Goal: Information Seeking & Learning: Learn about a topic

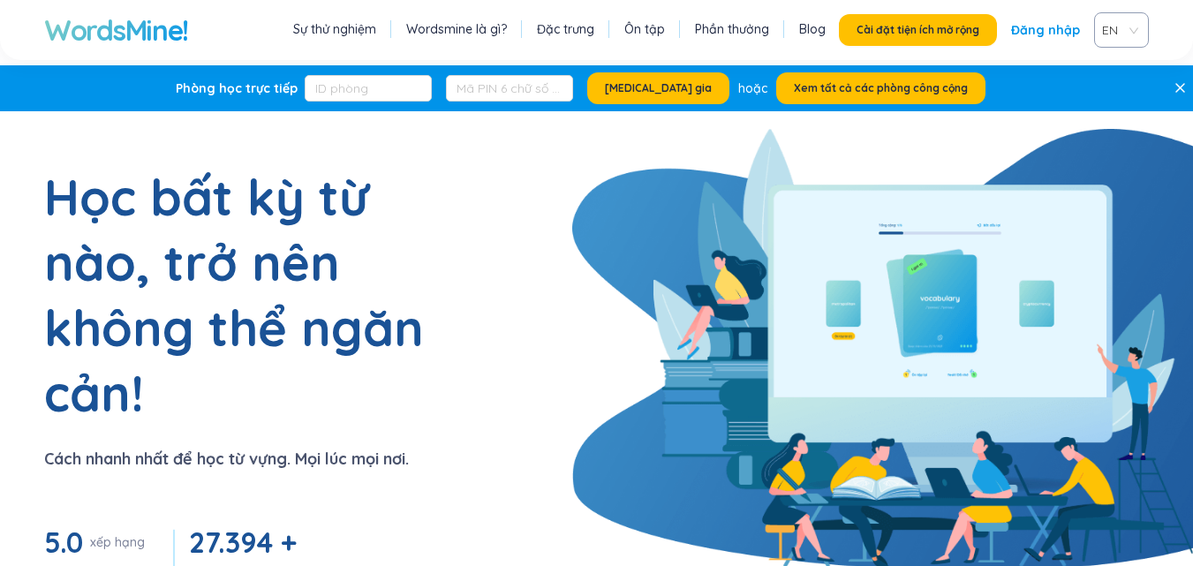
click at [742, 229] on section "Học bất kỳ từ nào, trở nên không thể ngăn cản! Cách nhanh nhất để học từ vựng. …" at bounding box center [596, 449] width 1193 height 571
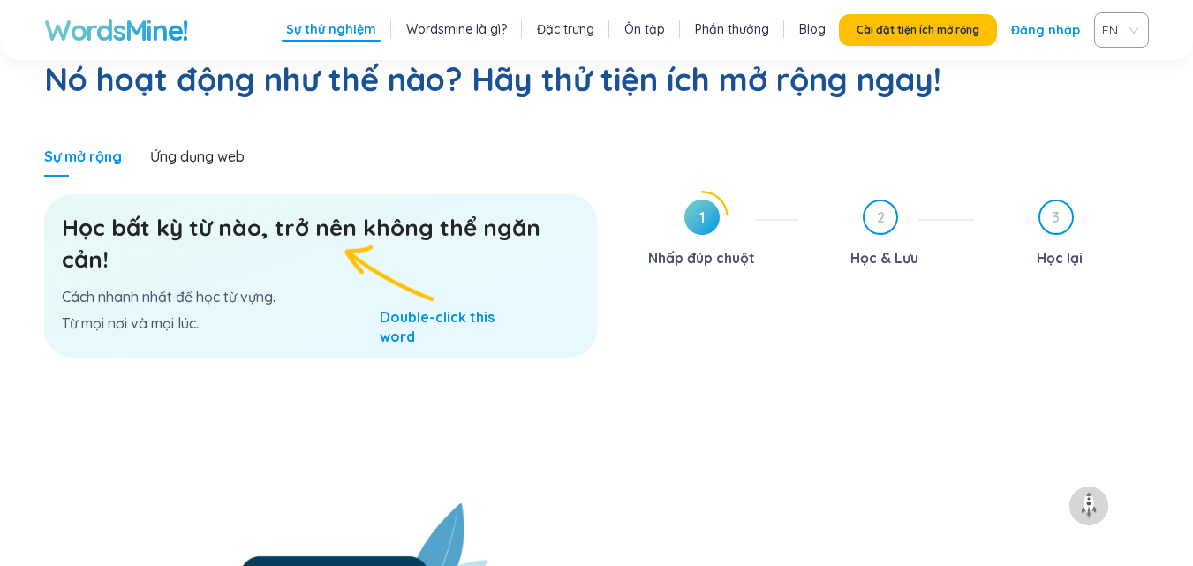
scroll to position [1057, 0]
click at [704, 199] on span "1" at bounding box center [702, 216] width 35 height 35
click at [382, 211] on h3 "Học bất kỳ từ nào, trở nên không thể ngăn cản!" at bounding box center [321, 243] width 518 height 64
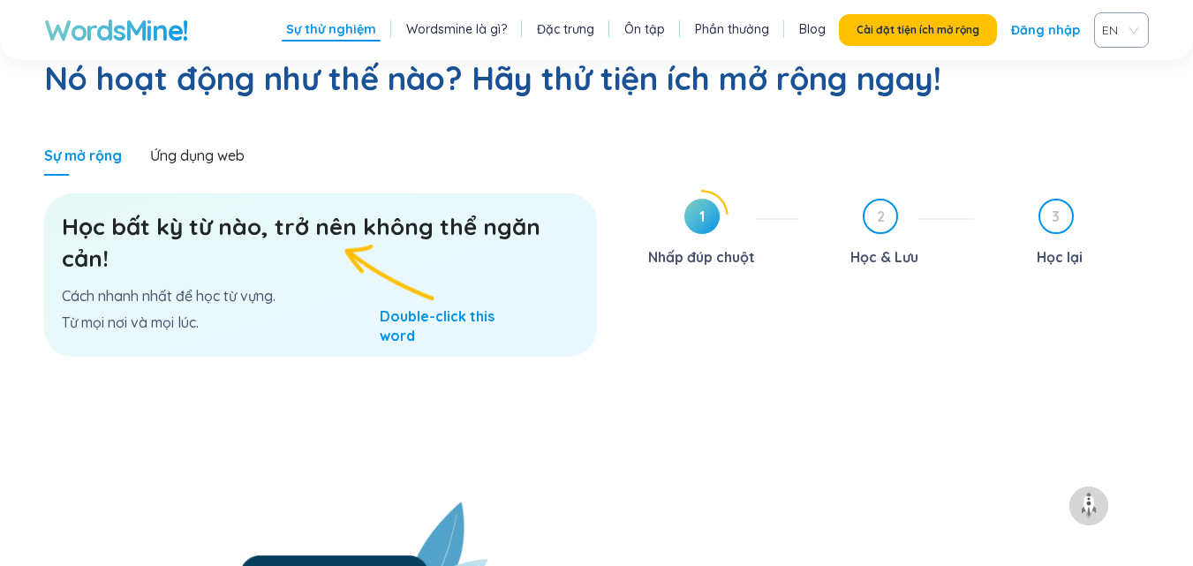
click at [382, 208] on div "Học bất kỳ từ nào, trở nên không thể ngăn cản! Cách nhanh nhất để học từ vựng. …" at bounding box center [320, 274] width 553 height 163
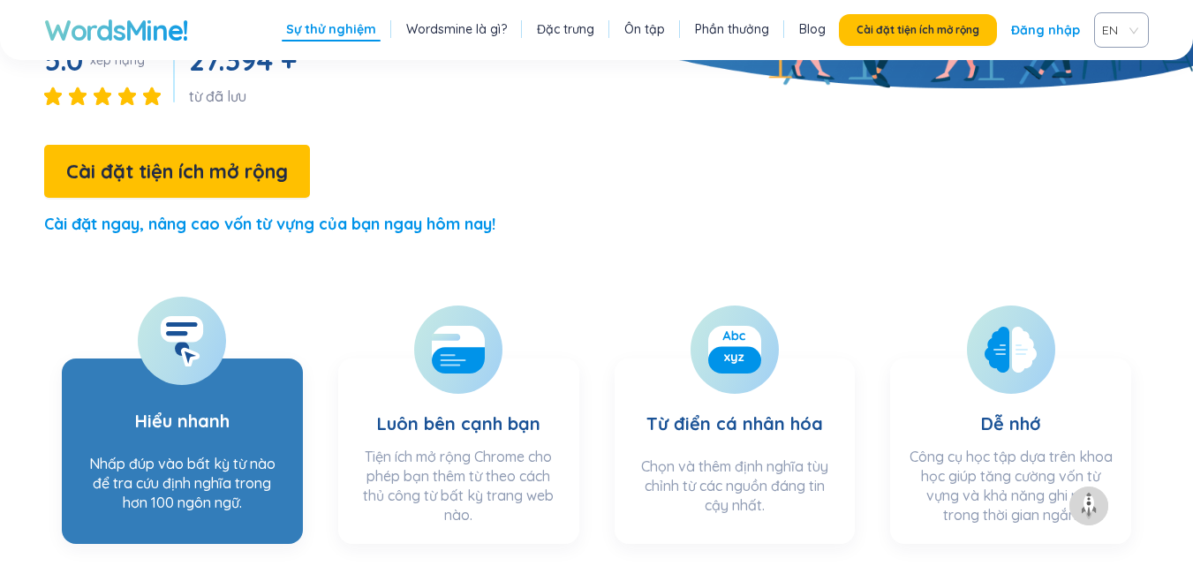
scroll to position [484, 0]
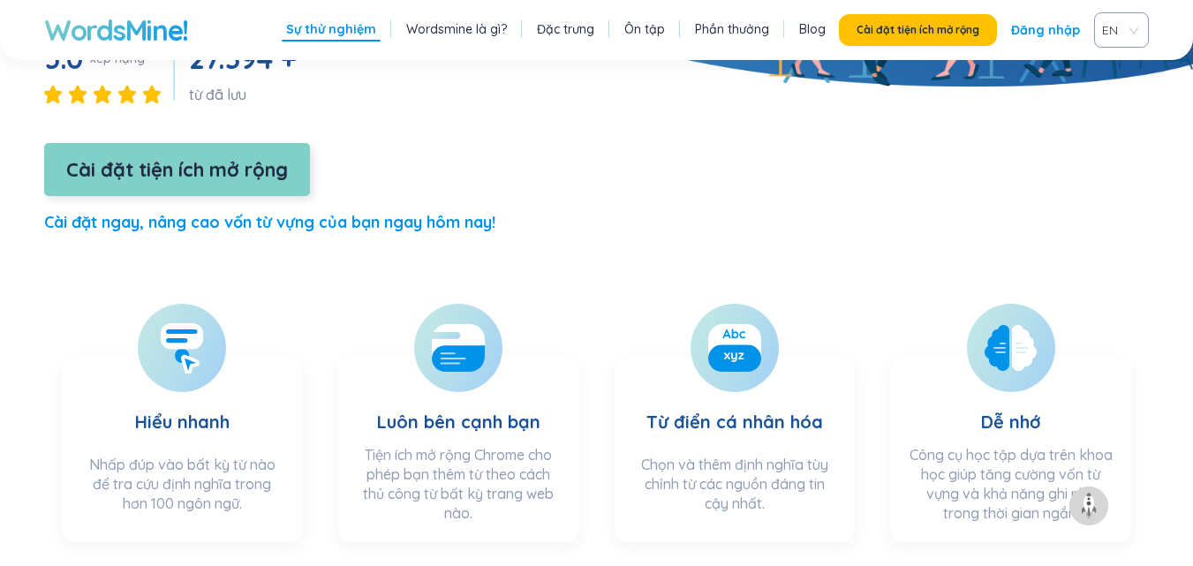
click at [249, 157] on font "Cài đặt tiện ích mở rộng" at bounding box center [177, 169] width 222 height 25
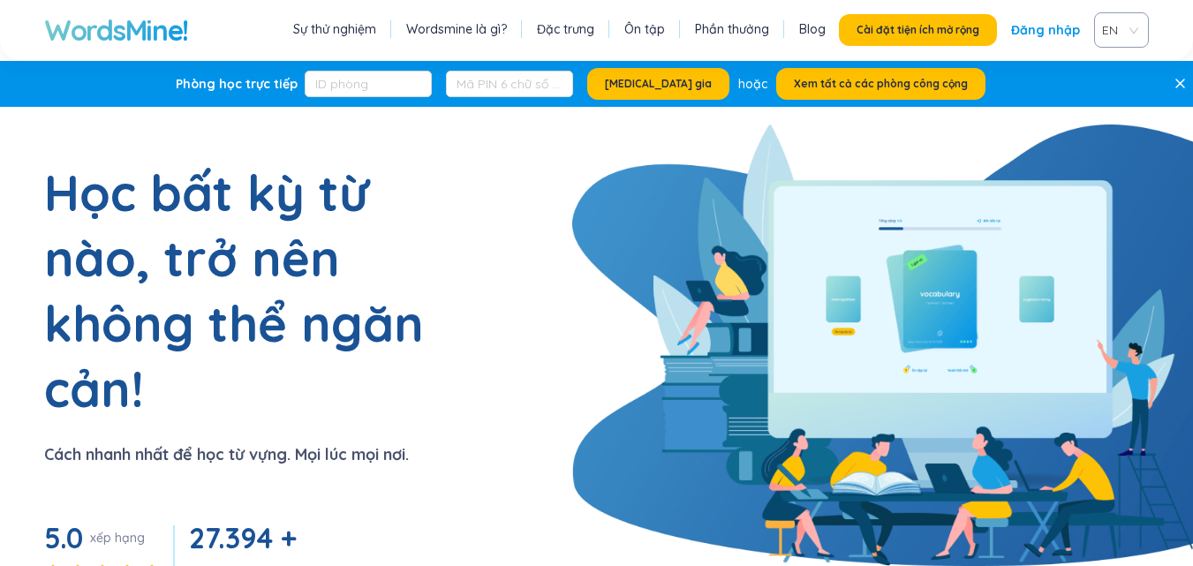
scroll to position [0, 0]
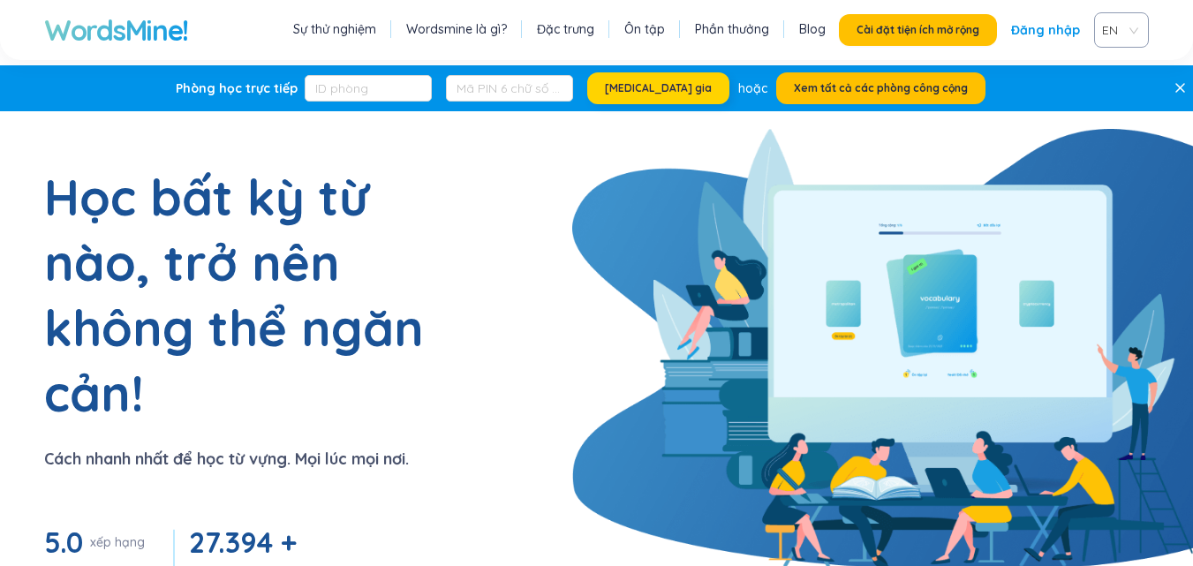
click at [653, 88] on font "[MEDICAL_DATA] gia" at bounding box center [658, 87] width 107 height 13
click at [865, 88] on font "Xem tất cả các phòng công cộng" at bounding box center [881, 87] width 174 height 13
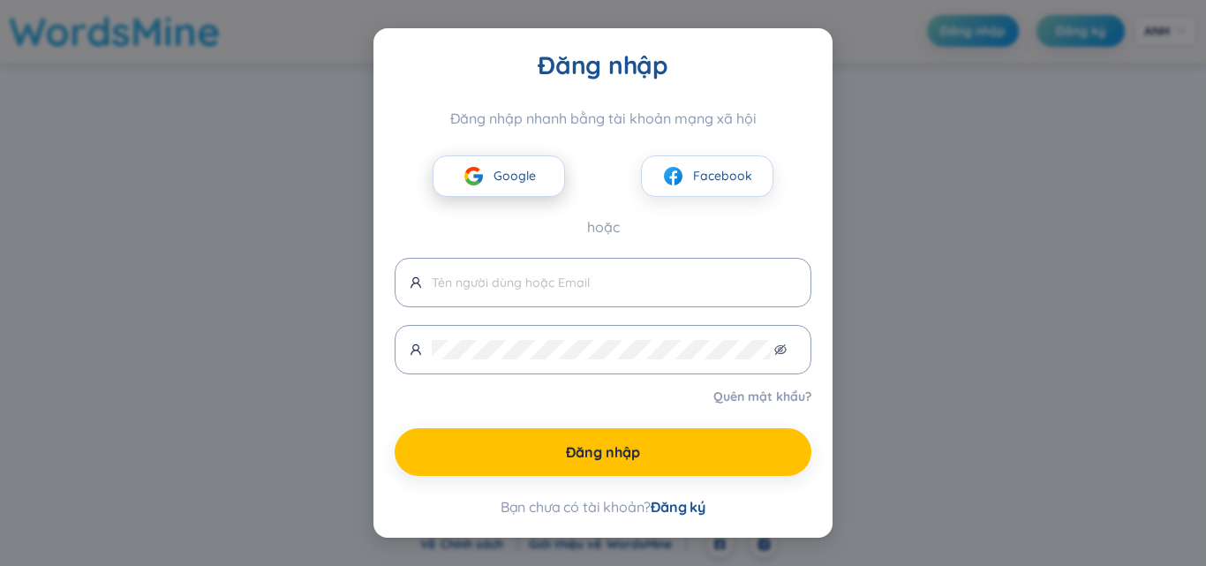
click at [518, 155] on button "Google" at bounding box center [499, 176] width 132 height 42
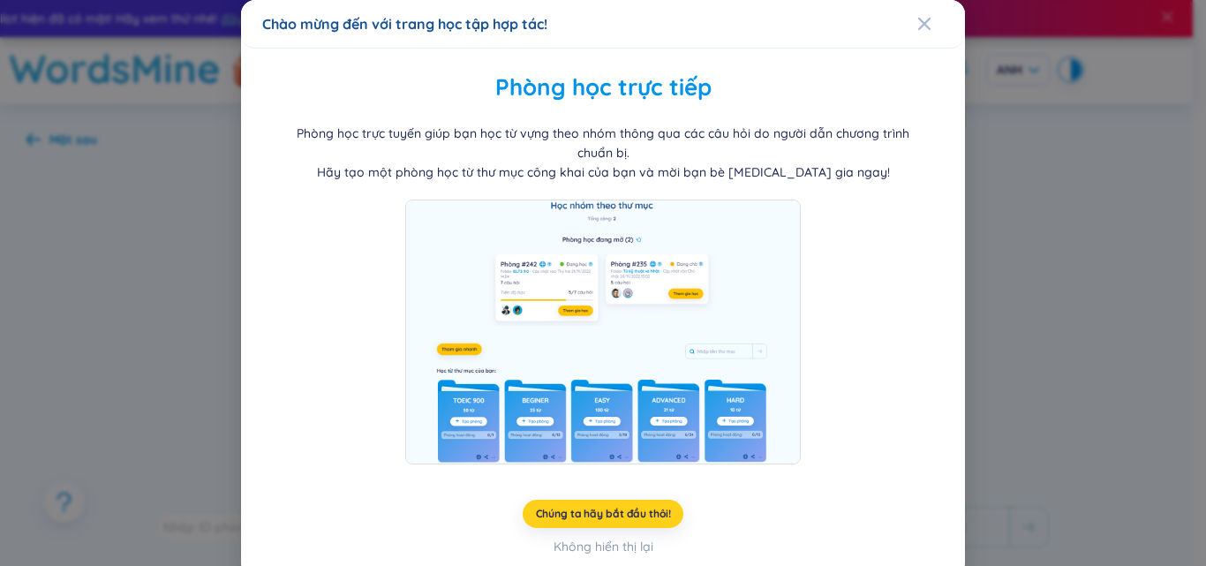
click at [651, 503] on button "Chúng ta hãy bắt đầu thôi!" at bounding box center [604, 514] width 162 height 28
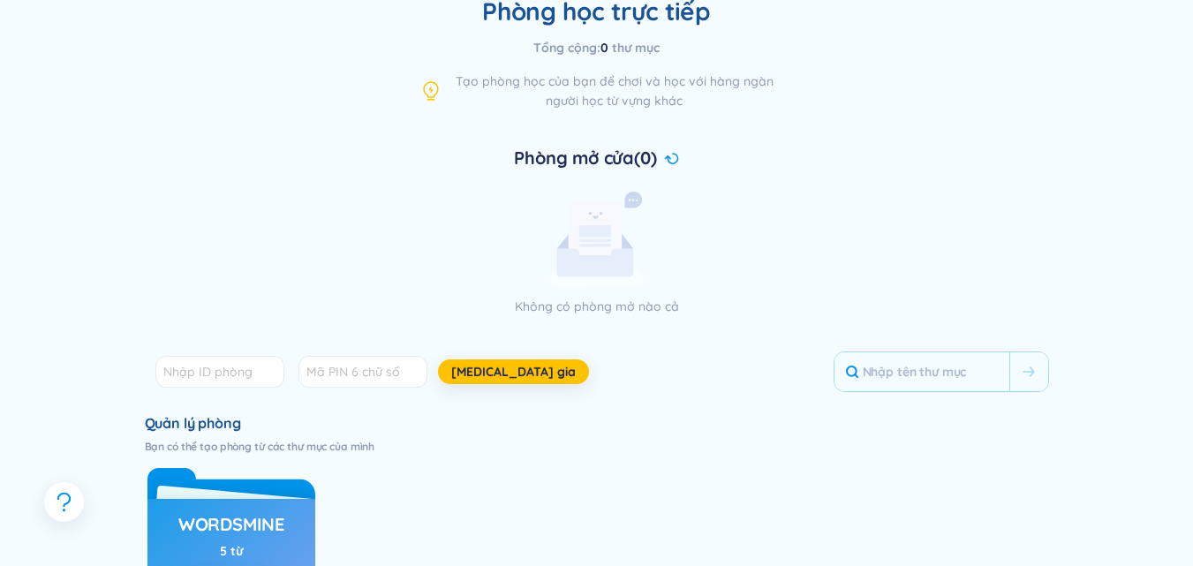
scroll to position [179, 0]
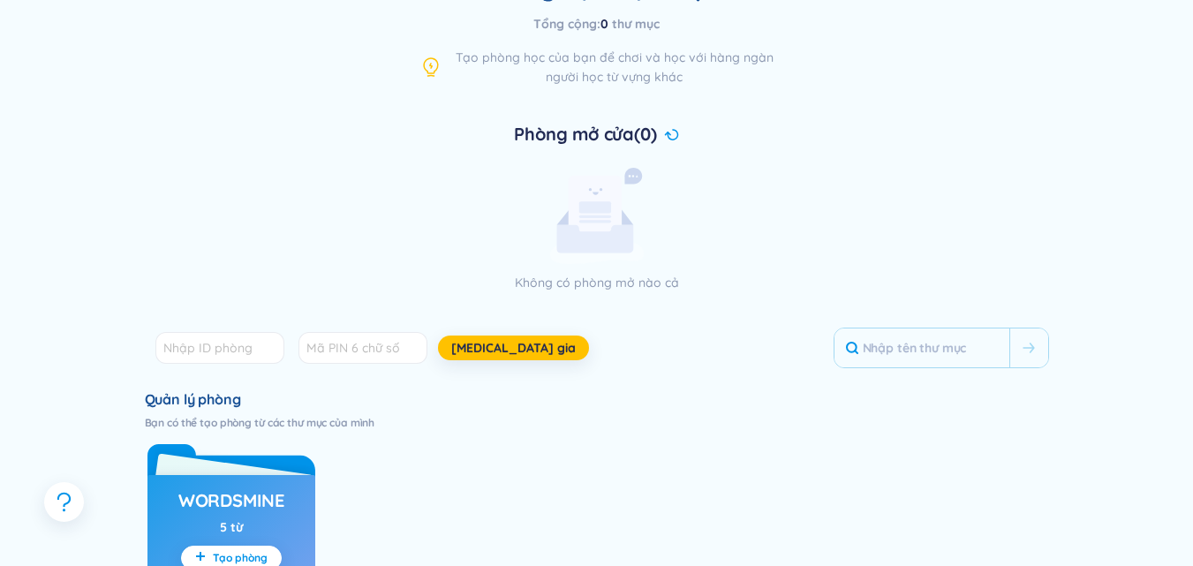
click at [244, 521] on div "WordsMine 5 từ Tạo phòng Kích hoạt phòng : 0/0 ? 0 người chơi" at bounding box center [232, 572] width 168 height 194
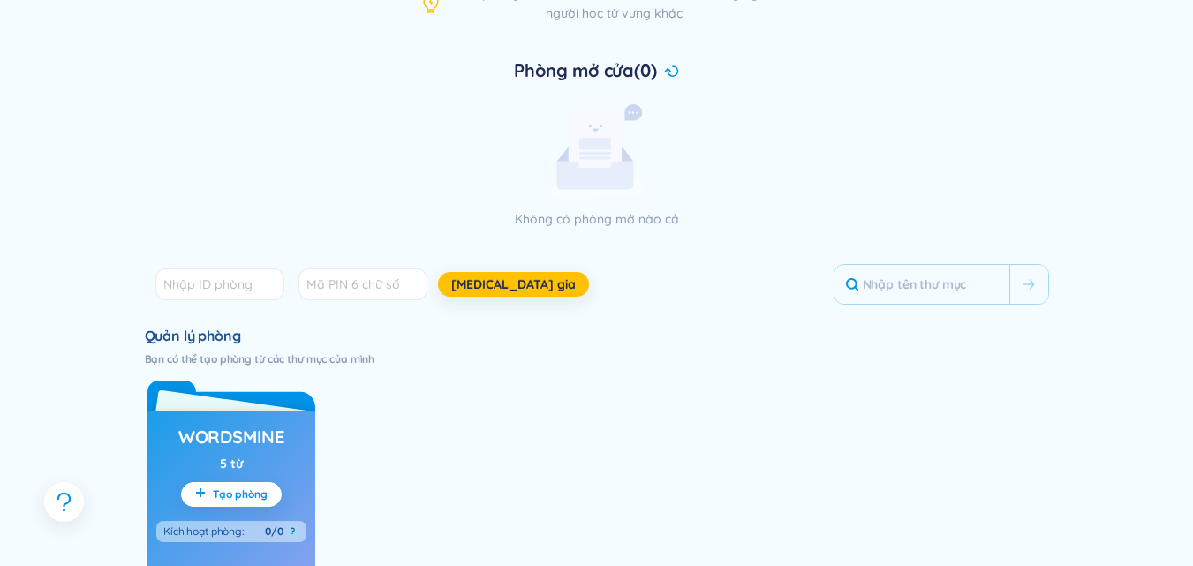
scroll to position [246, 0]
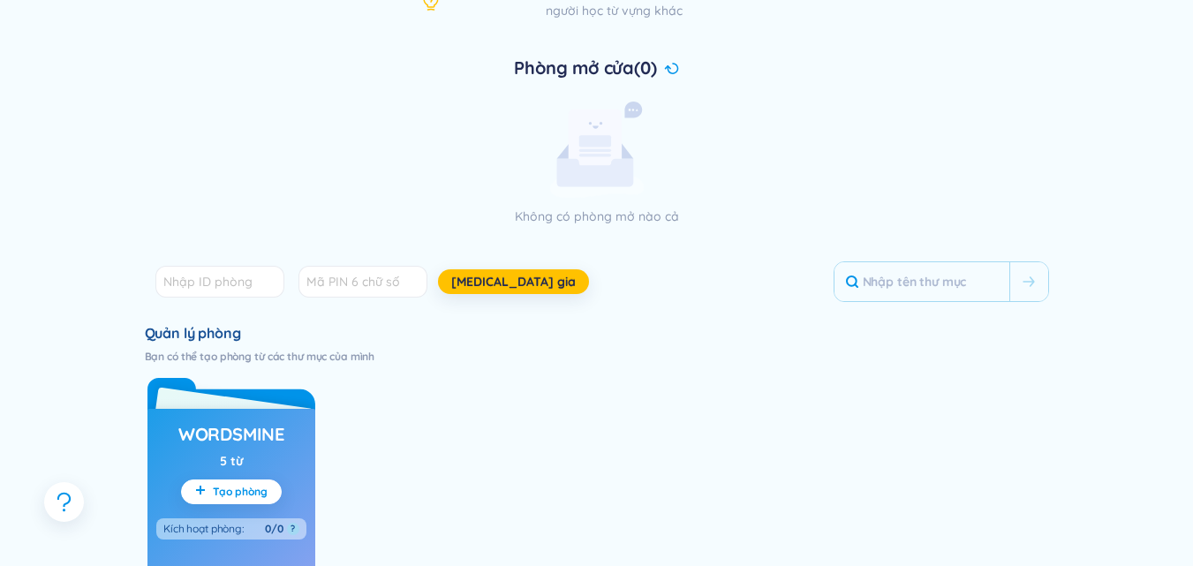
click at [243, 461] on div "WordsMine 5 từ Tạo phòng Kích hoạt phòng : 0/0 ? 0 người chơi" at bounding box center [232, 506] width 168 height 194
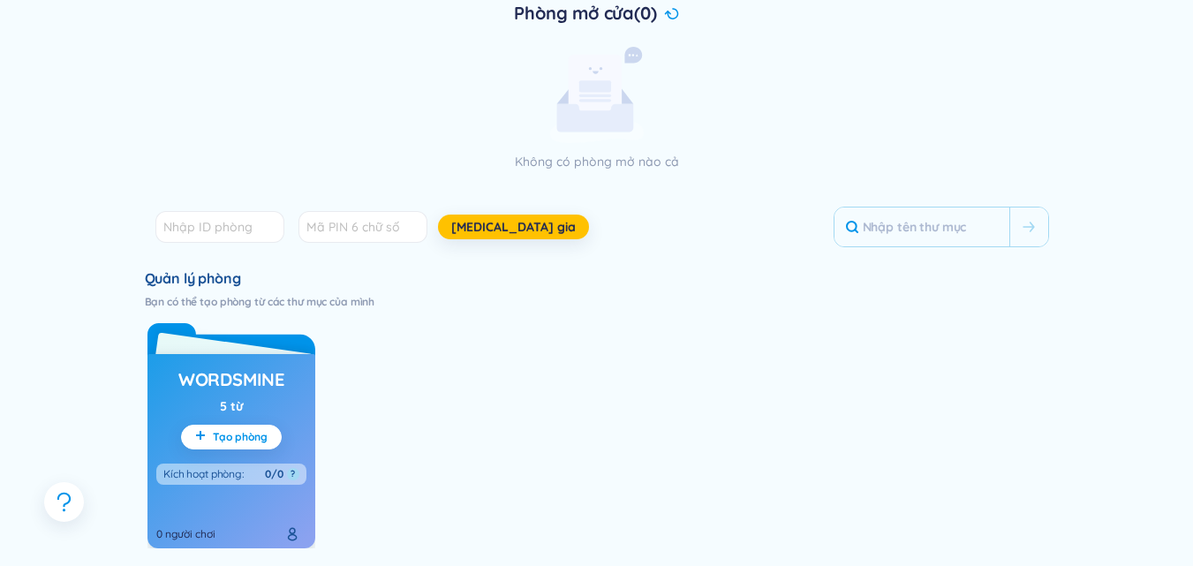
scroll to position [301, 0]
click at [241, 439] on font "Tạo phòng" at bounding box center [240, 435] width 55 height 13
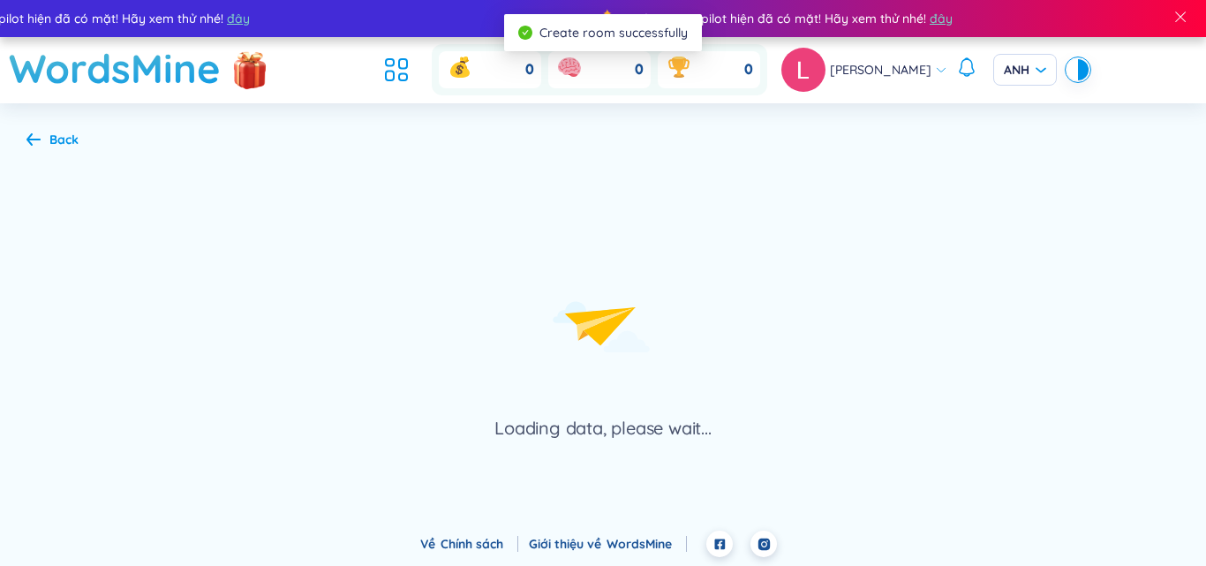
click at [241, 439] on div "Loading data, please wait..." at bounding box center [603, 296] width 1154 height 290
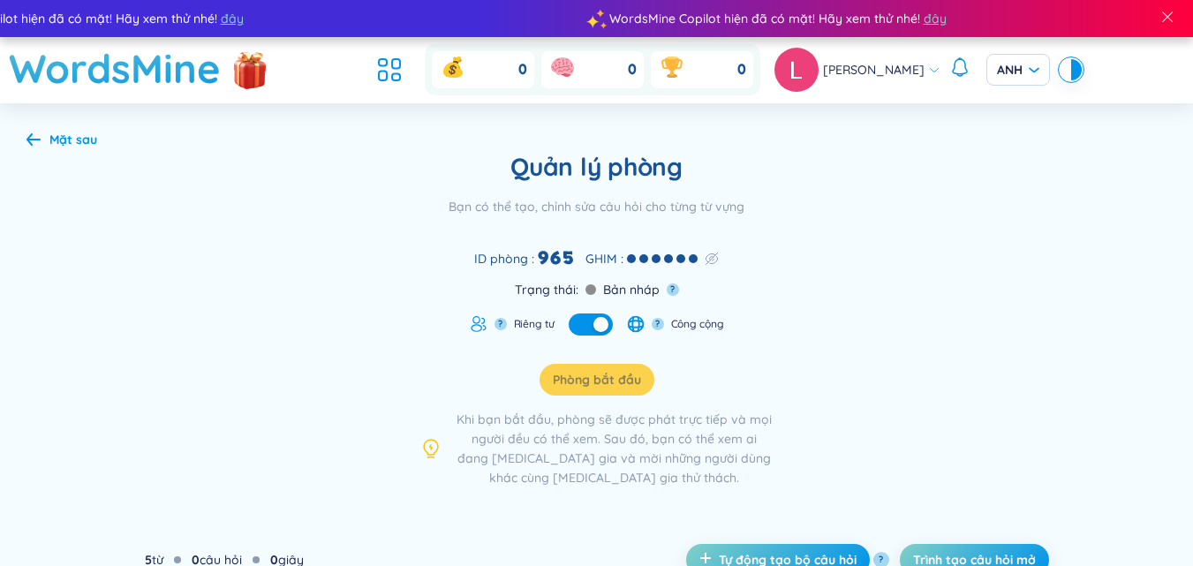
click at [45, 140] on div "Mặt sau" at bounding box center [61, 139] width 71 height 19
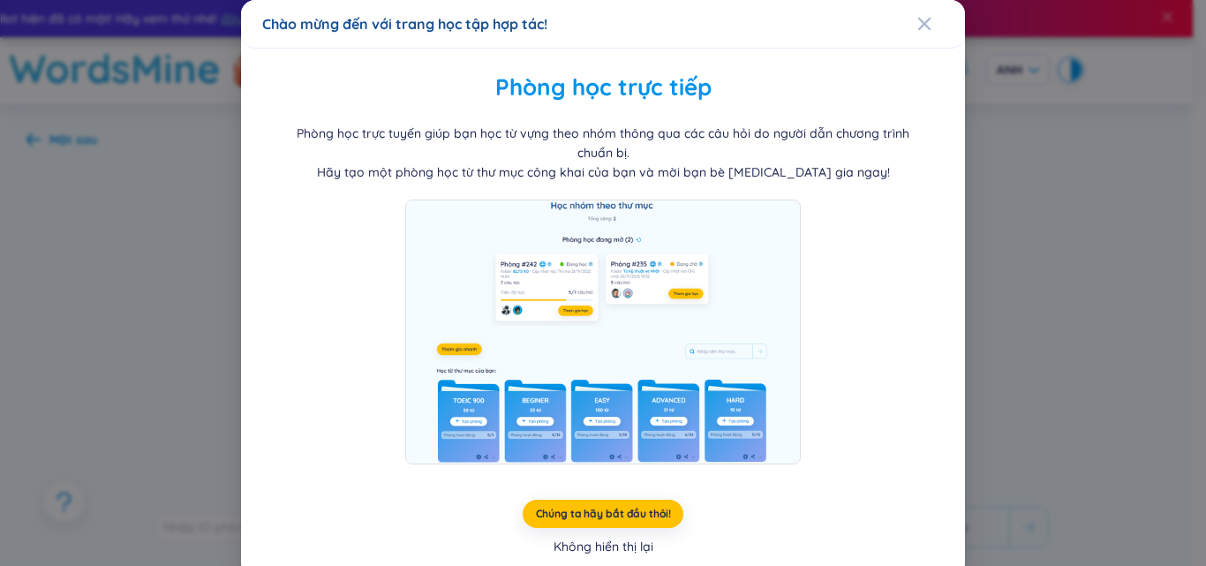
click at [606, 544] on font "Không hiển thị lại" at bounding box center [604, 547] width 100 height 16
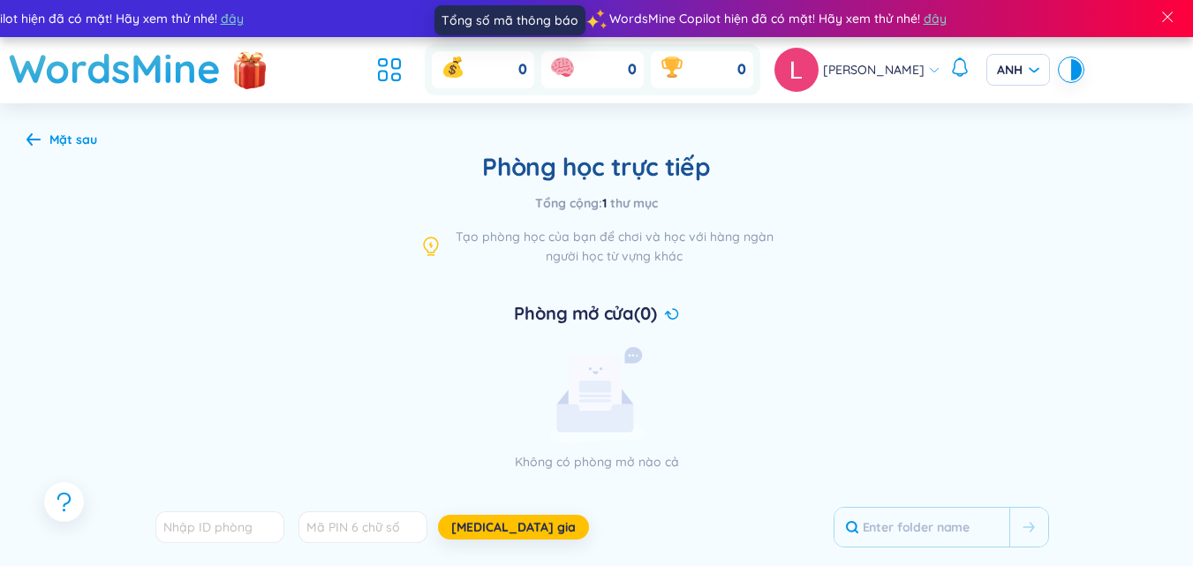
click at [494, 65] on div "0" at bounding box center [483, 69] width 102 height 37
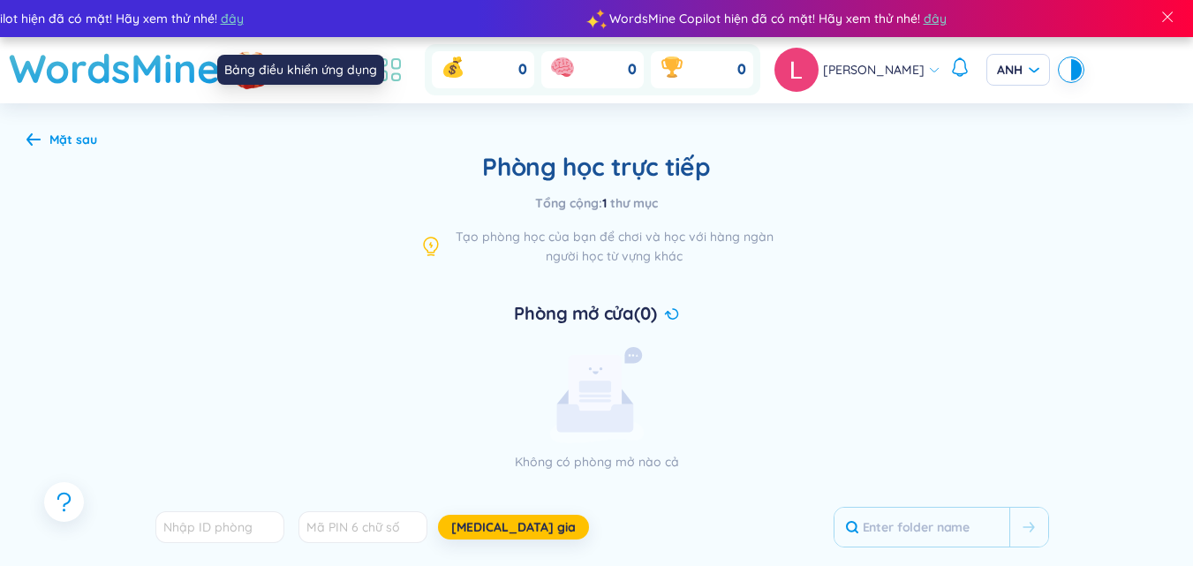
click at [400, 75] on icon at bounding box center [396, 77] width 8 height 7
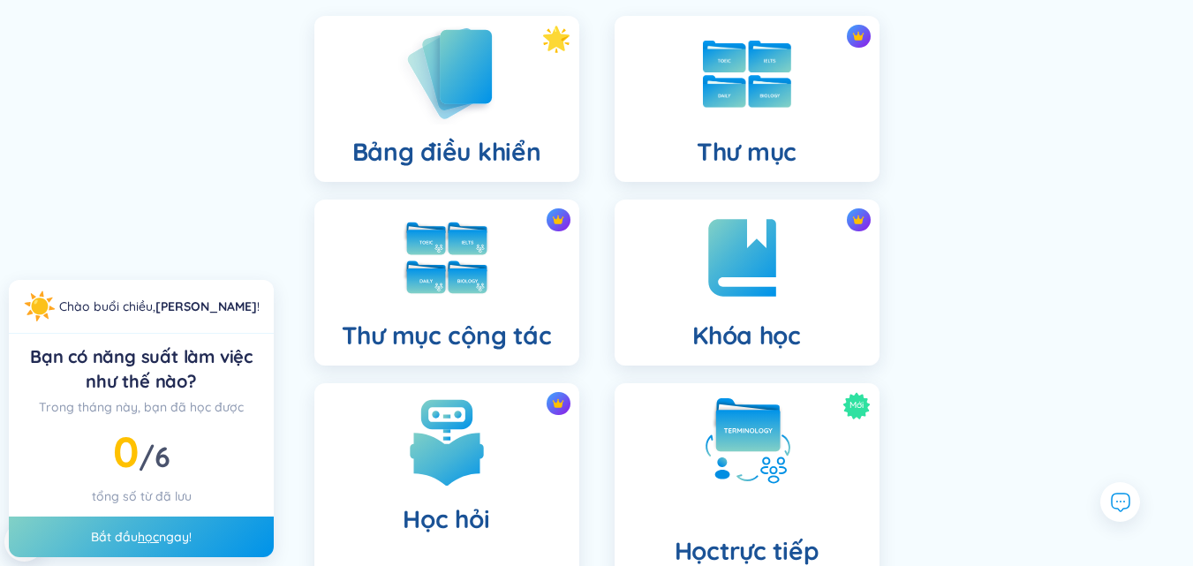
scroll to position [174, 0]
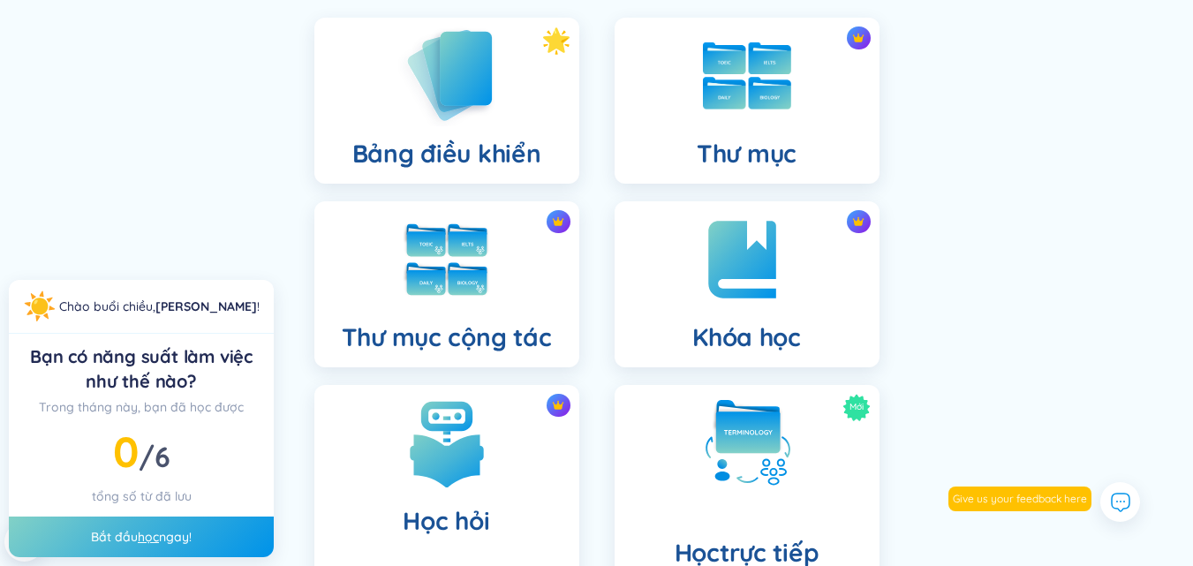
click at [470, 117] on img at bounding box center [446, 75] width 97 height 101
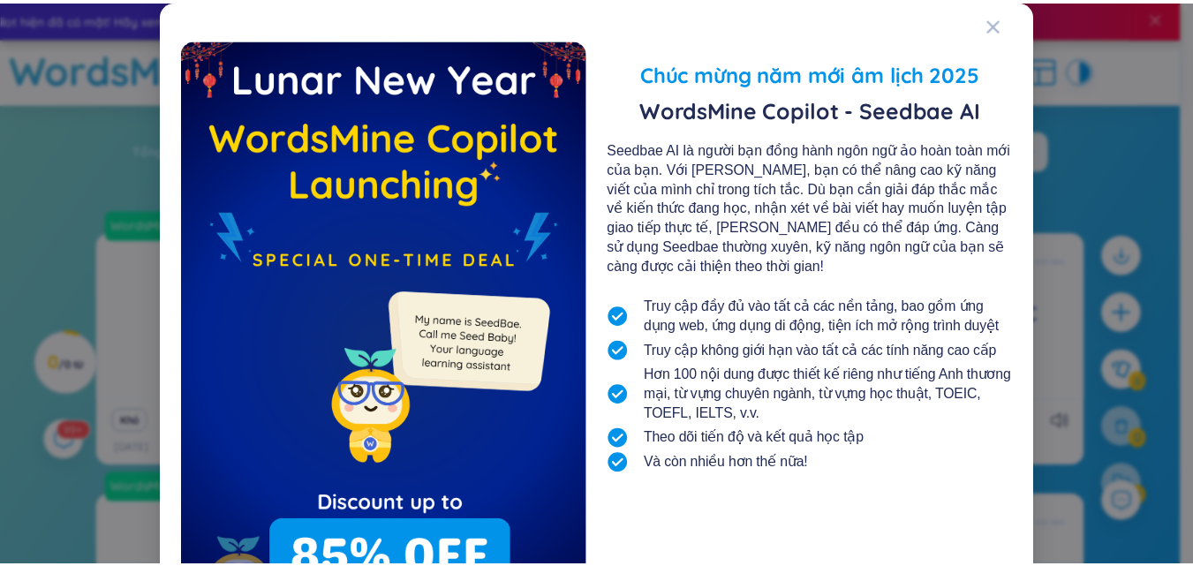
scroll to position [142, 0]
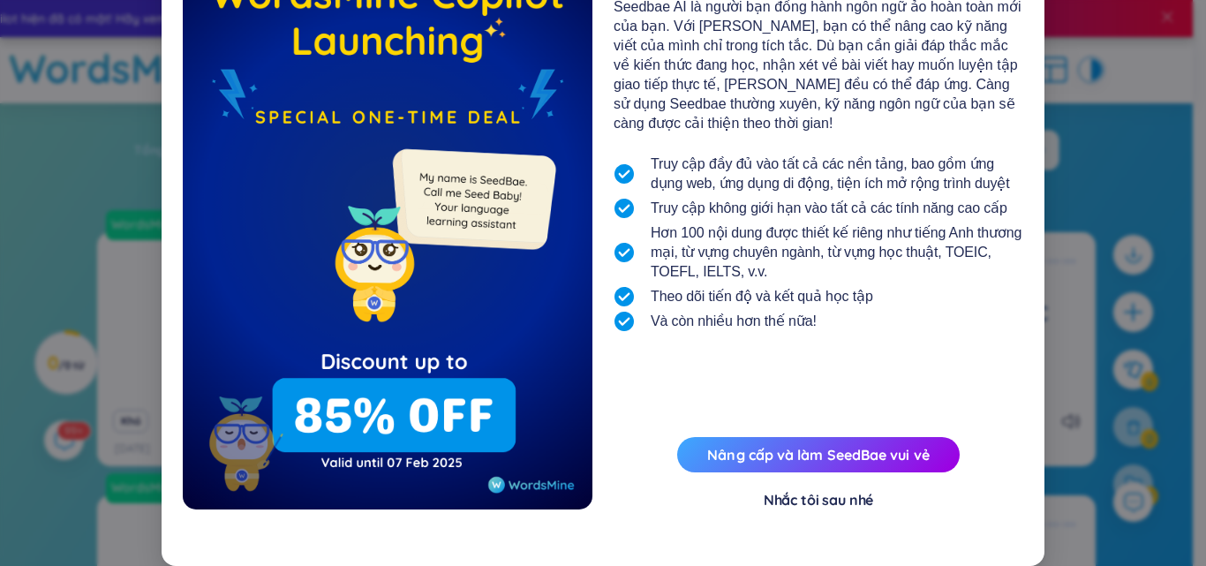
click at [843, 503] on font "Nhắc tôi sau nhé" at bounding box center [819, 500] width 110 height 18
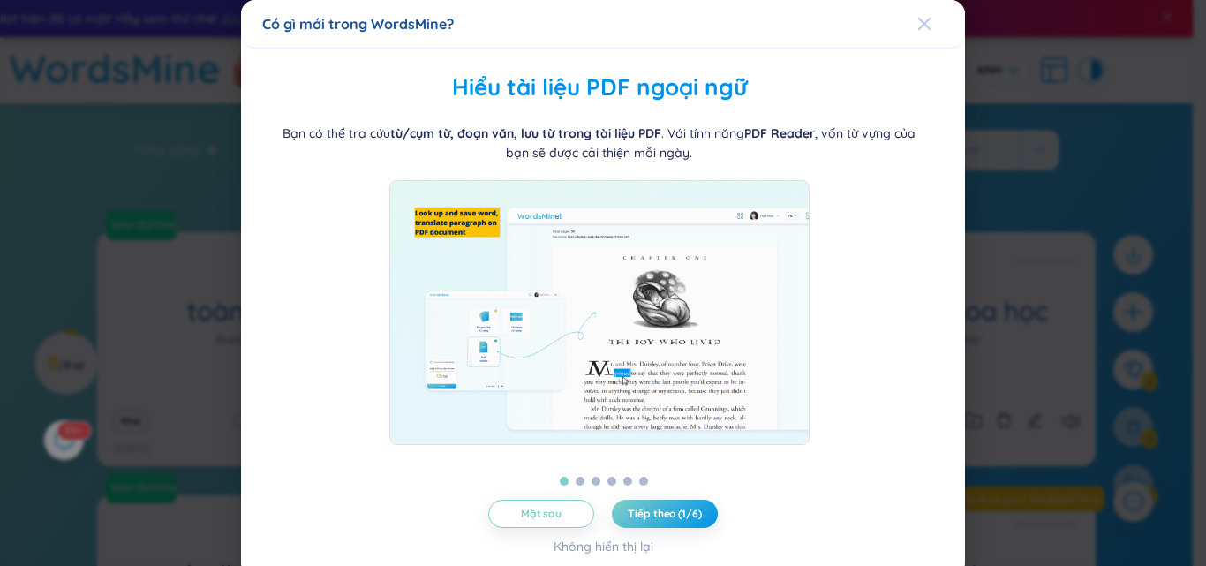
click at [919, 34] on div "Đóng" at bounding box center [925, 24] width 14 height 48
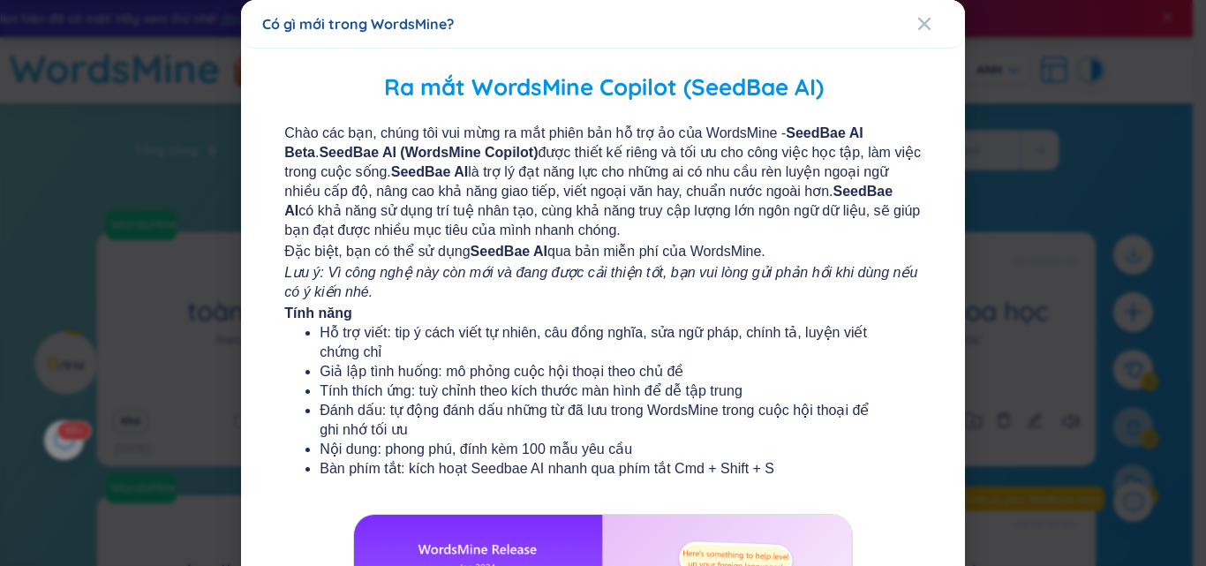
click at [919, 34] on div "Đóng" at bounding box center [925, 24] width 14 height 48
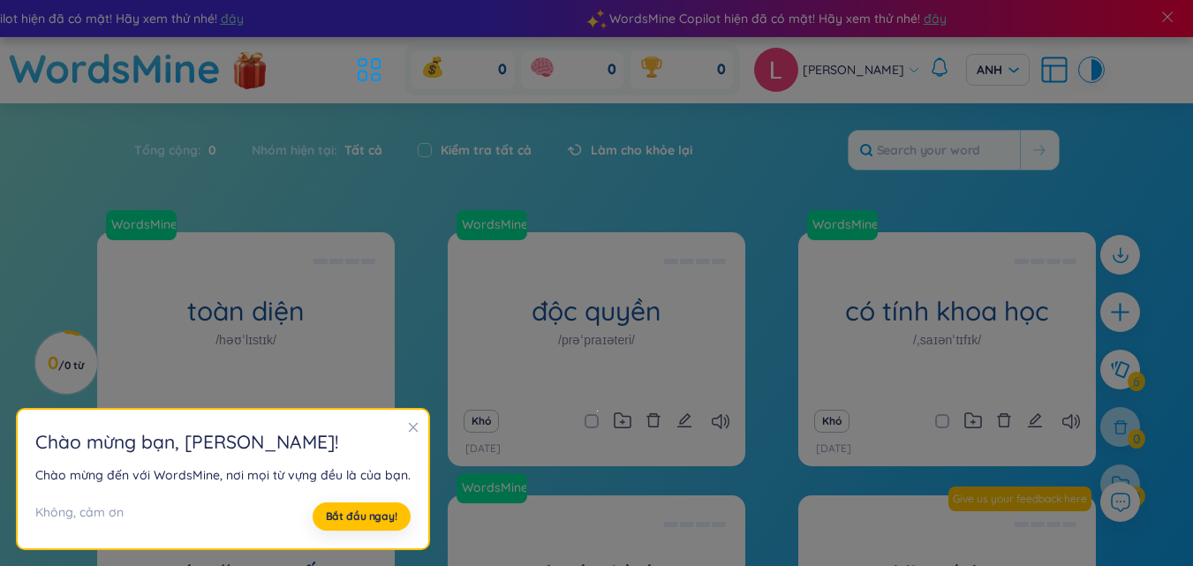
click at [409, 432] on icon "đóng" at bounding box center [414, 428] width 10 height 10
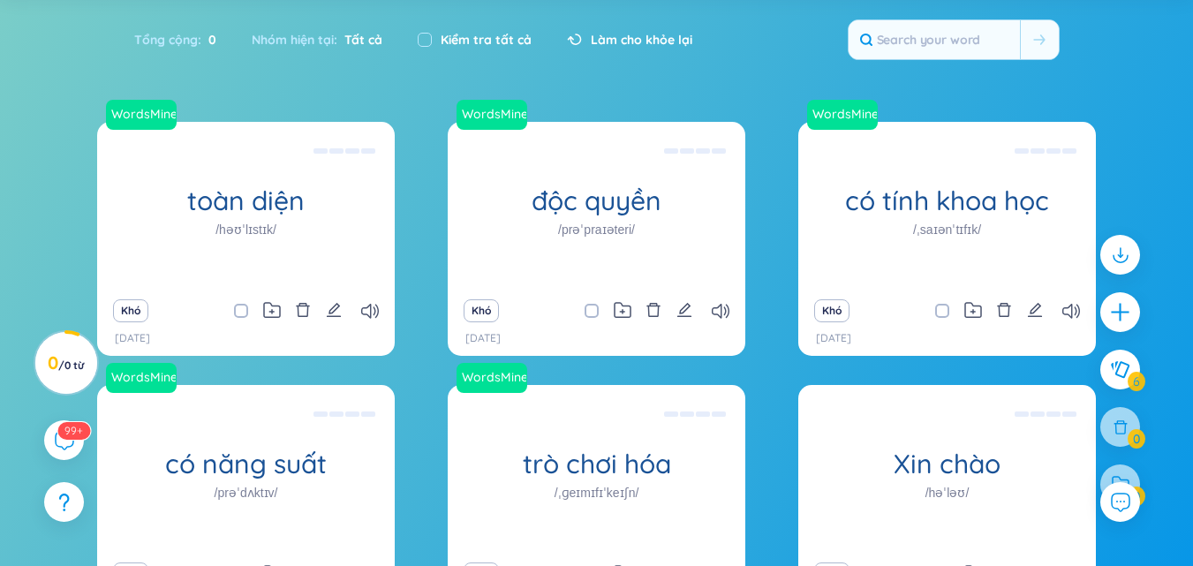
scroll to position [108, 0]
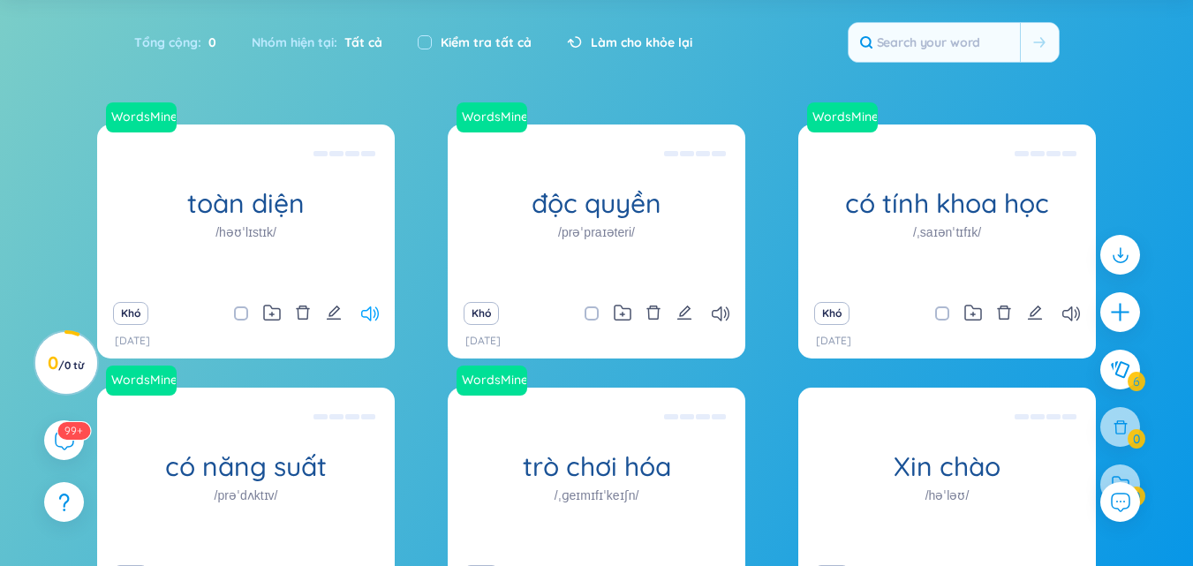
click at [372, 319] on icon at bounding box center [370, 313] width 18 height 15
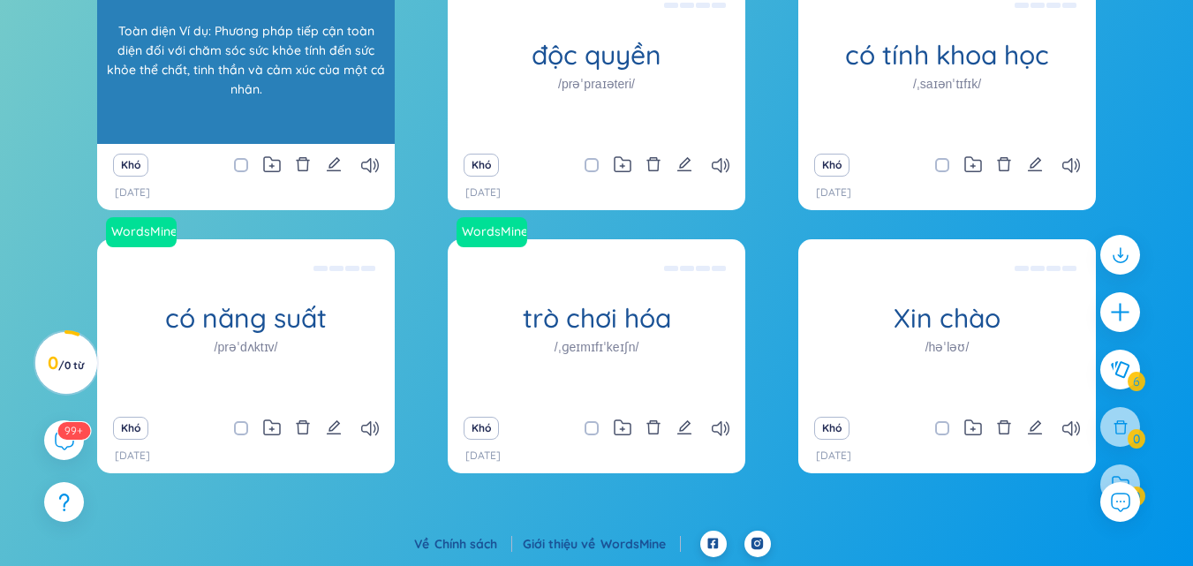
scroll to position [255, 0]
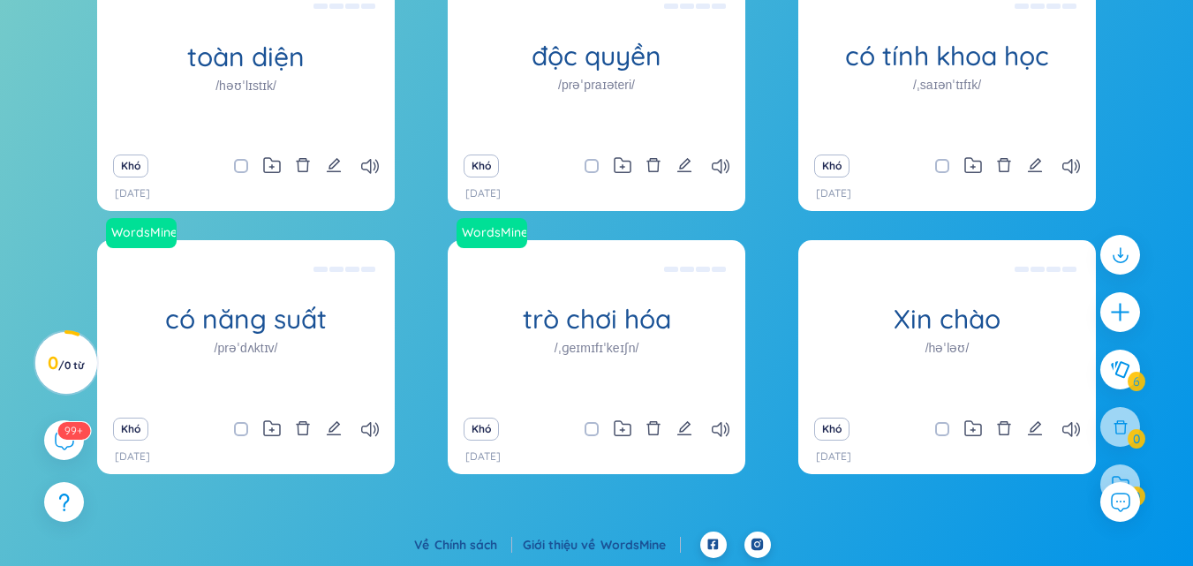
click at [1080, 435] on div "Khó" at bounding box center [947, 429] width 280 height 25
click at [1073, 427] on icon at bounding box center [1072, 429] width 18 height 15
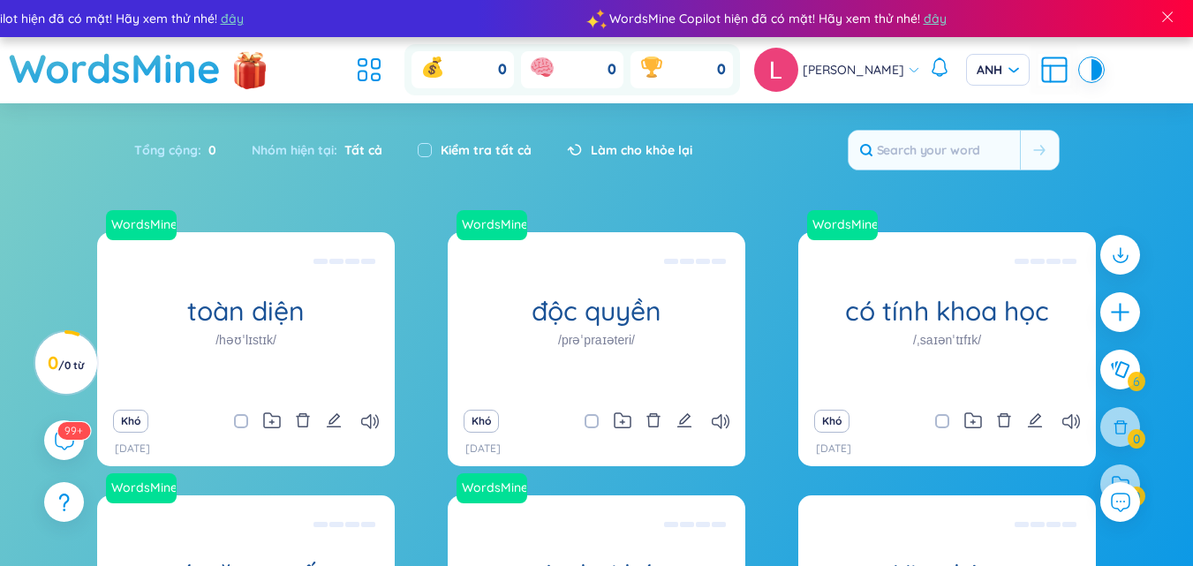
scroll to position [256, 0]
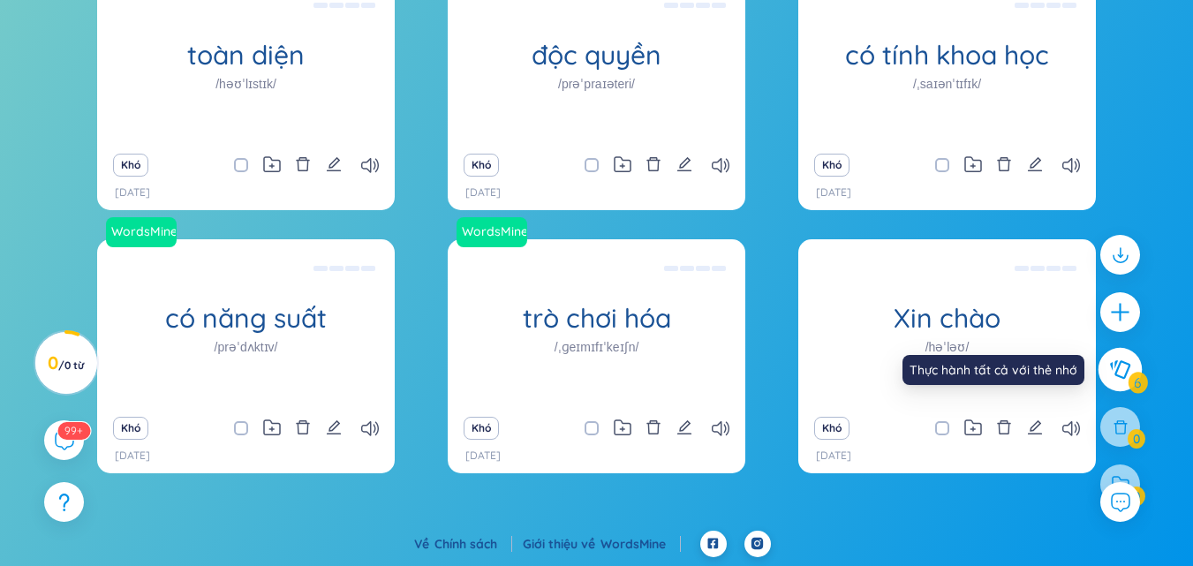
click at [1123, 376] on icon at bounding box center [1119, 369] width 21 height 19
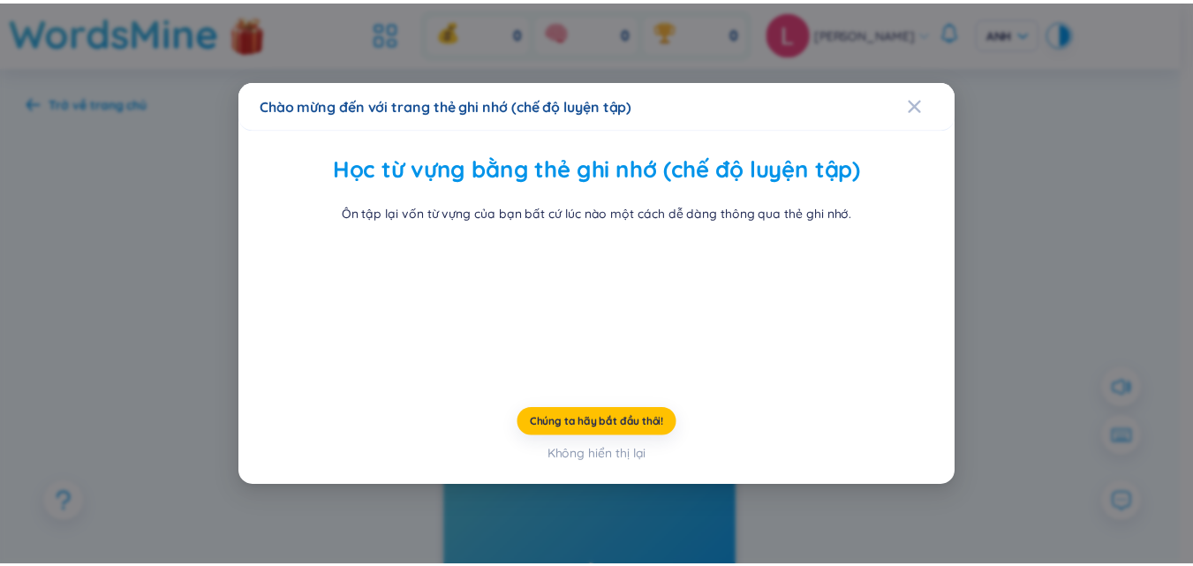
scroll to position [64, 0]
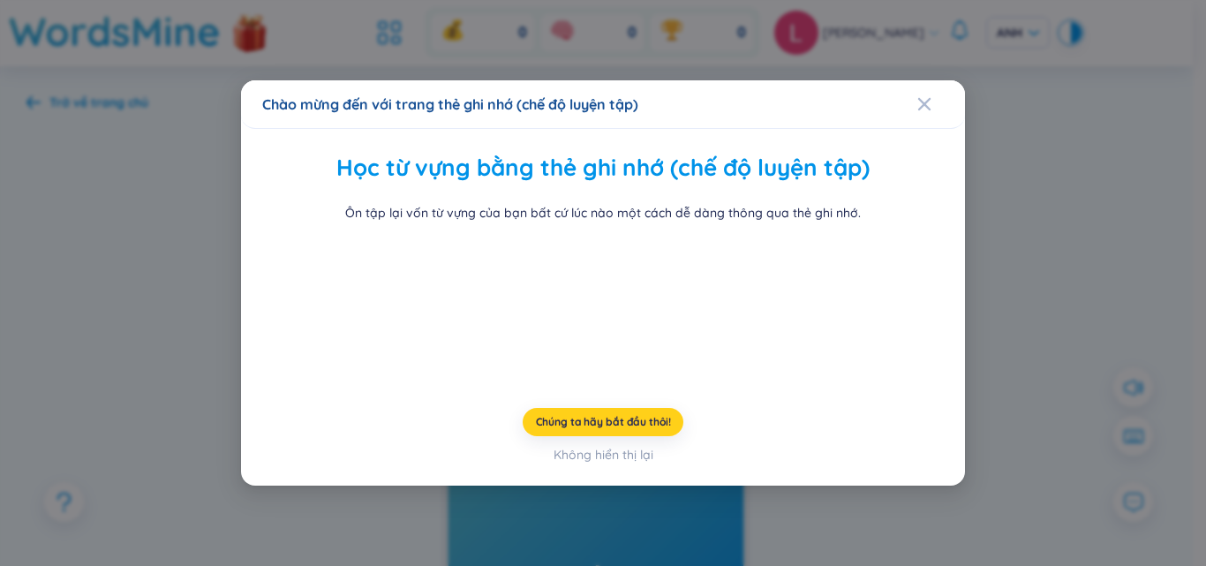
click at [644, 436] on button "Chúng ta hãy bắt đầu thôi!" at bounding box center [604, 422] width 162 height 28
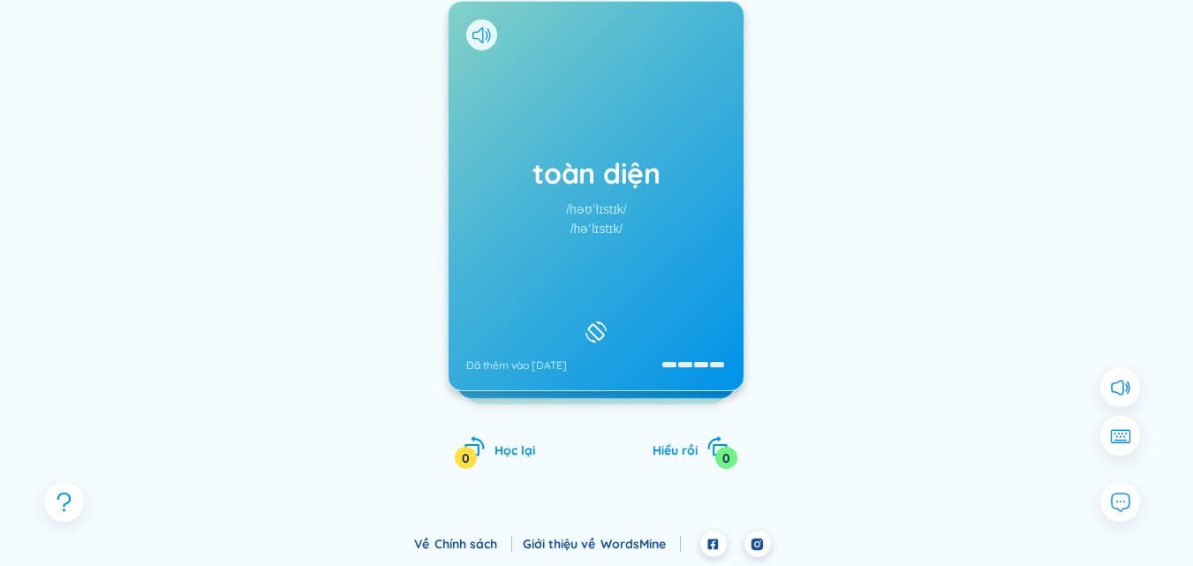
scroll to position [239, 0]
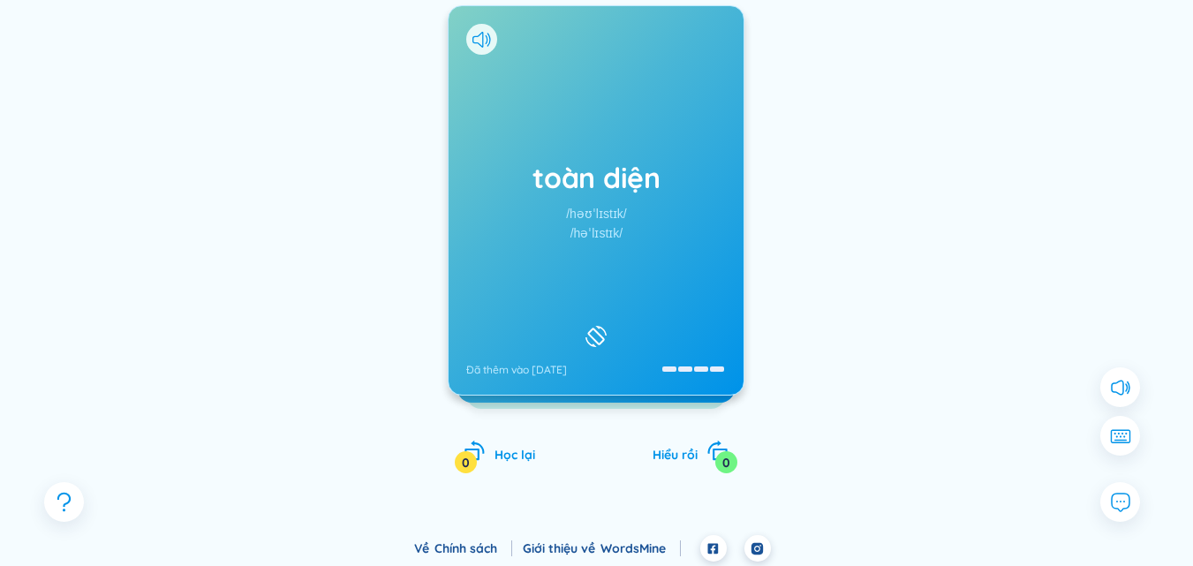
click at [651, 276] on div "toàn diện /həʊˈlɪstɪk/ /həˈlɪstɪk/ Đã thêm vào ngày 16/8/2025" at bounding box center [596, 200] width 295 height 389
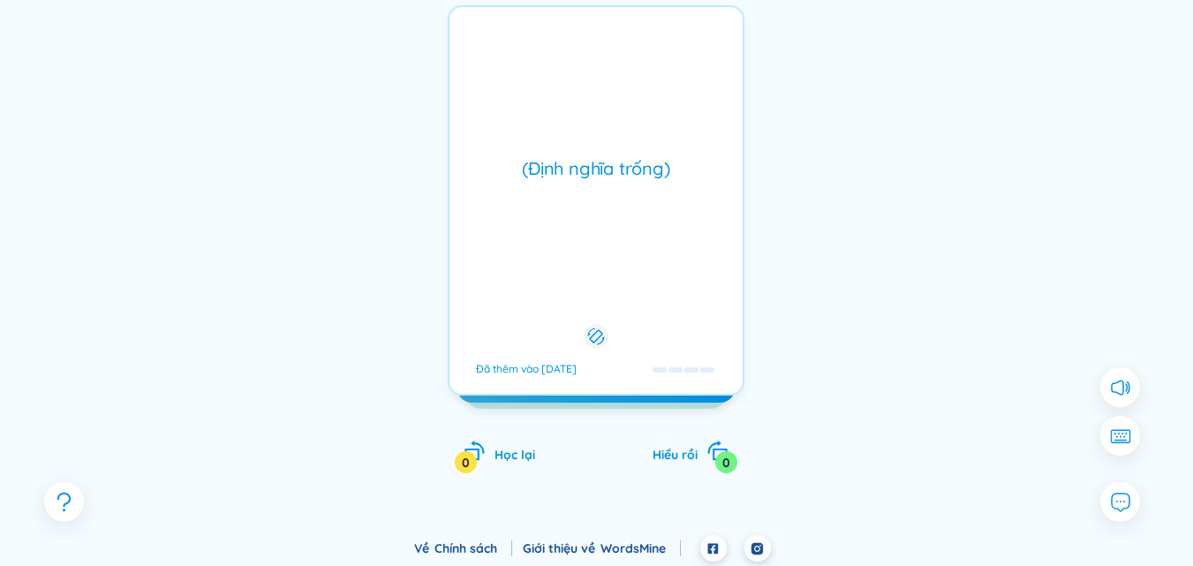
click at [651, 276] on div "(Định nghĩa trống) Đã thêm vào ngày 16/8/2025" at bounding box center [596, 200] width 297 height 390
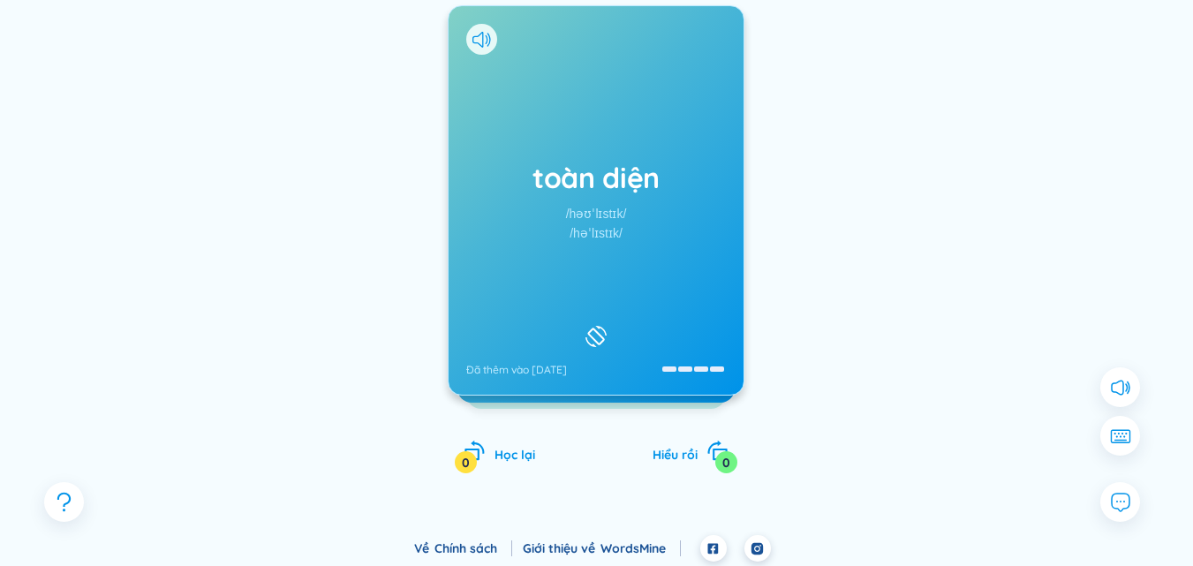
scroll to position [244, 0]
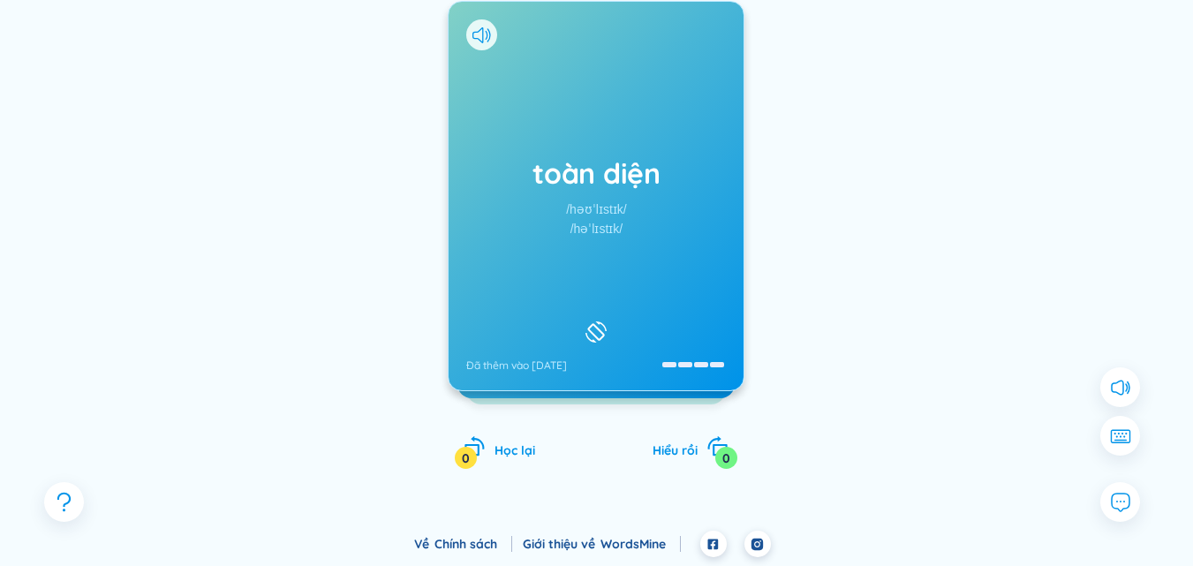
click at [651, 276] on div "toàn diện /həʊˈlɪstɪk/ /həˈlɪstɪk/ Đã thêm vào ngày 16/8/2025" at bounding box center [596, 196] width 295 height 389
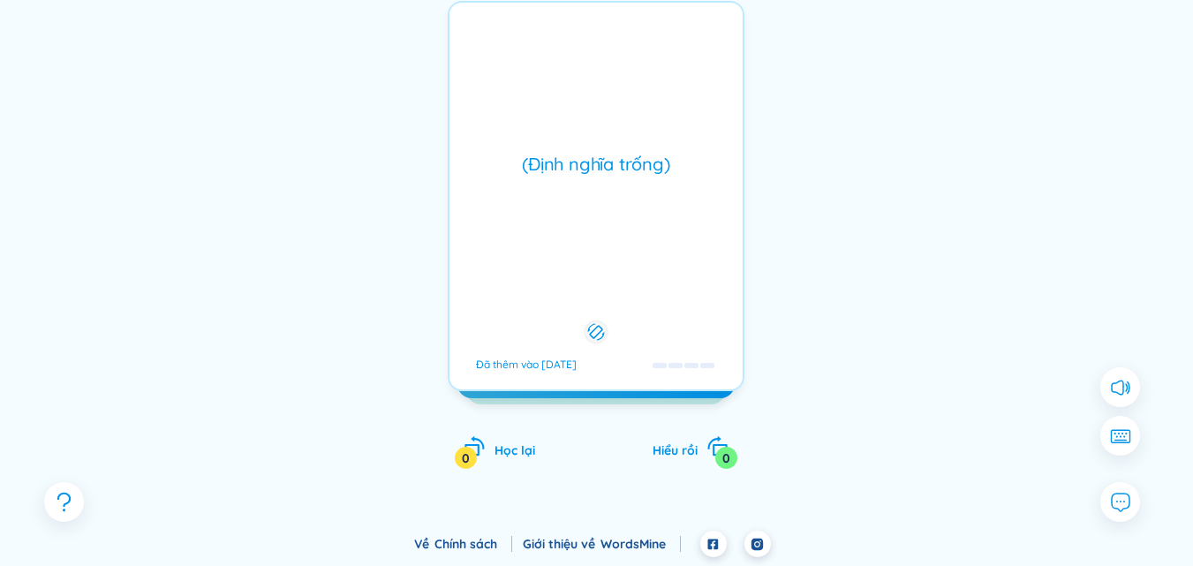
click at [601, 329] on icon at bounding box center [596, 332] width 17 height 17
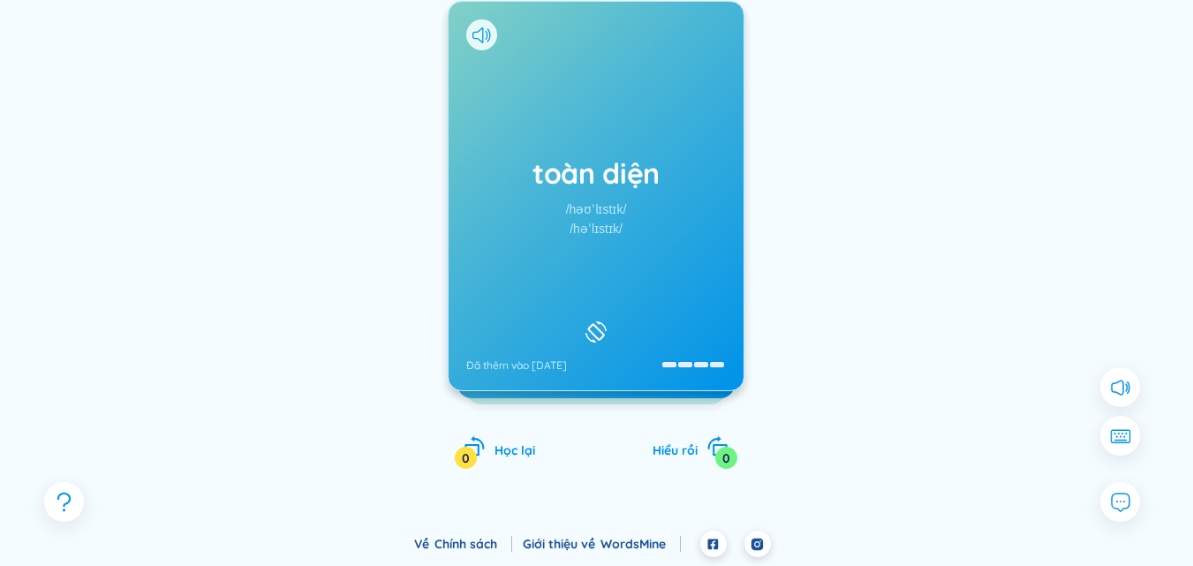
click at [663, 378] on div "toàn diện /həʊˈlɪstɪk/ /həˈlɪstɪk/ Đã thêm vào ngày 16/8/2025" at bounding box center [596, 196] width 295 height 389
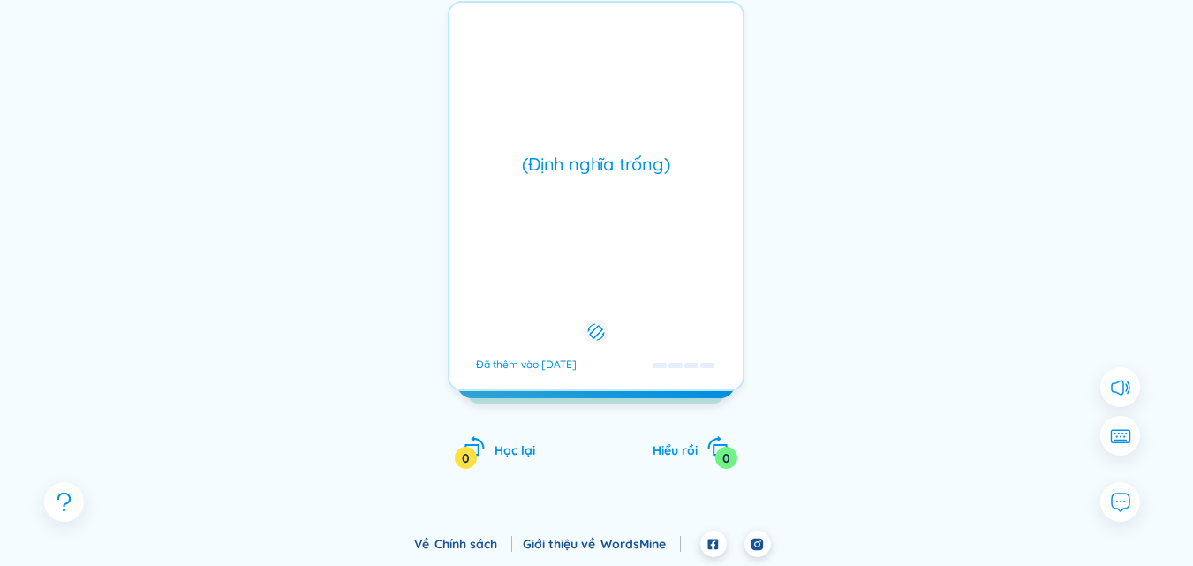
click at [616, 173] on font "(Định nghĩa trống)" at bounding box center [597, 164] width 148 height 22
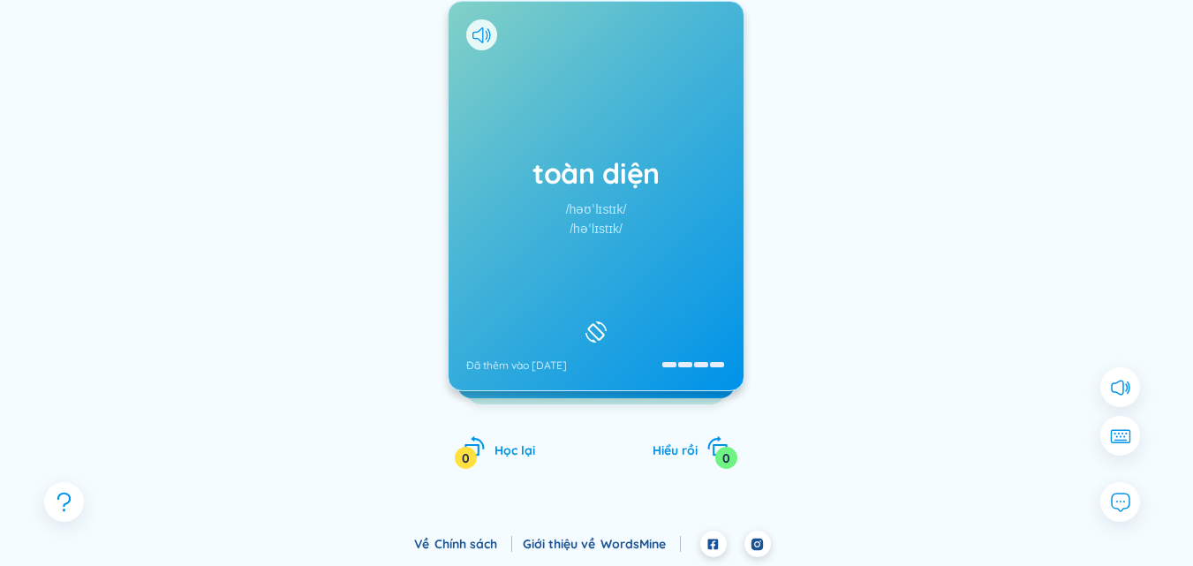
click at [616, 173] on div "toàn diện /həʊˈlɪstɪk/ /həˈlɪstɪk/ Đã thêm vào ngày 16/8/2025 (Định nghĩa trống…" at bounding box center [596, 196] width 297 height 390
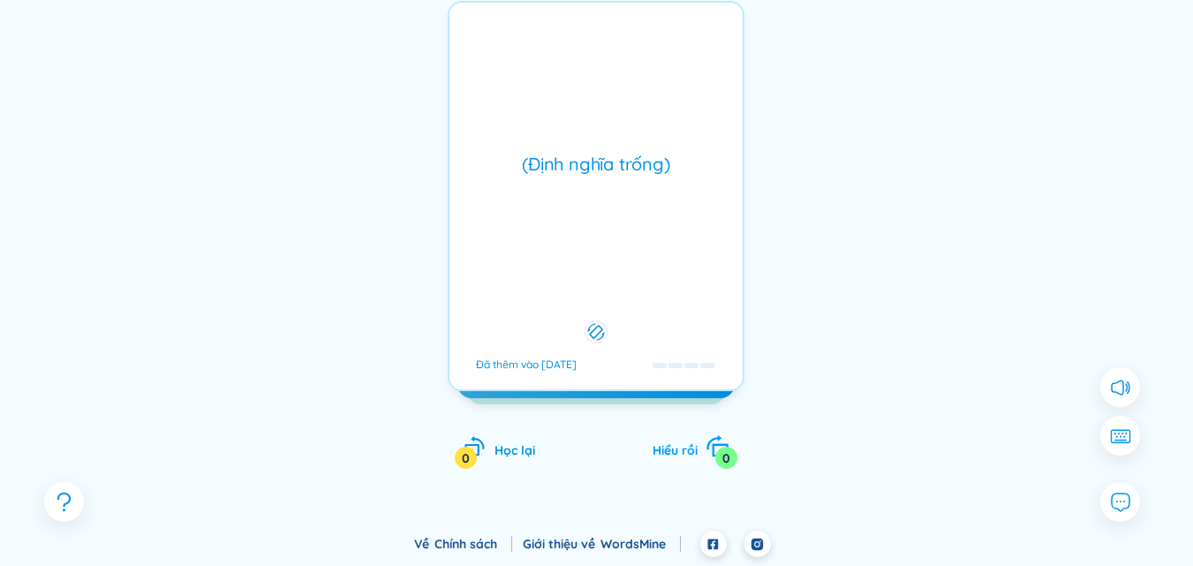
click at [687, 451] on font "Hiểu rồi" at bounding box center [675, 451] width 45 height 16
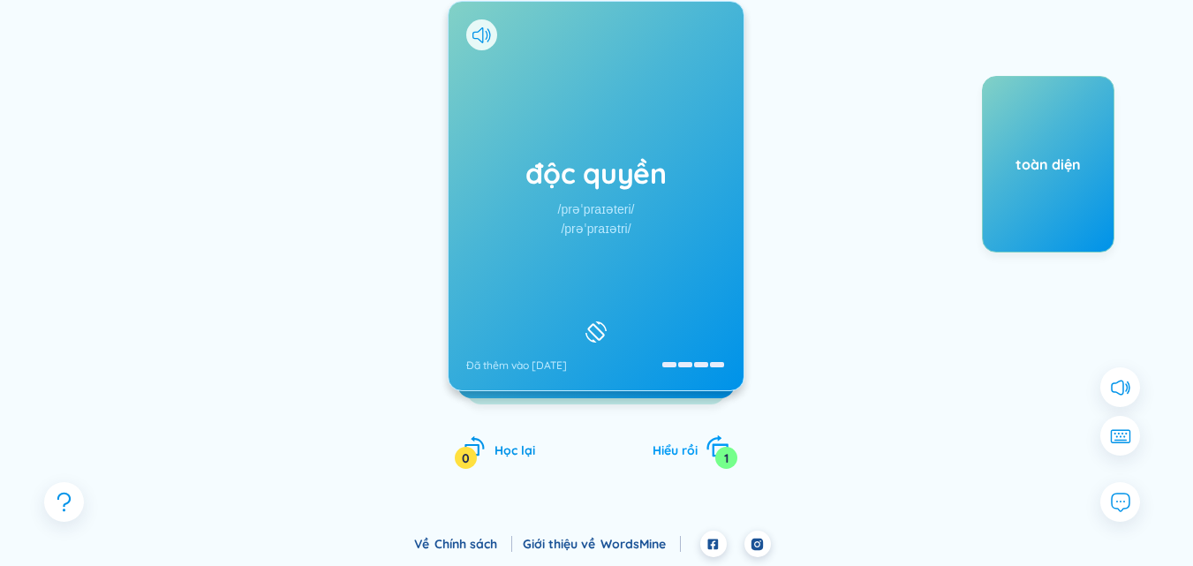
click at [687, 451] on font "Hiểu rồi" at bounding box center [675, 451] width 45 height 16
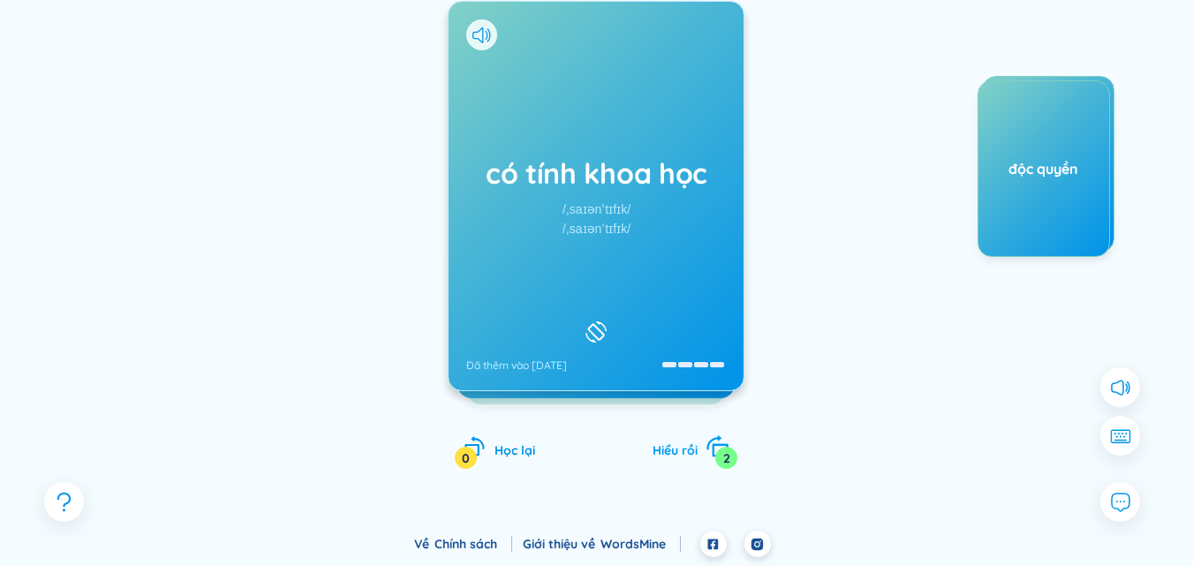
click at [687, 451] on font "Hiểu rồi" at bounding box center [675, 451] width 45 height 16
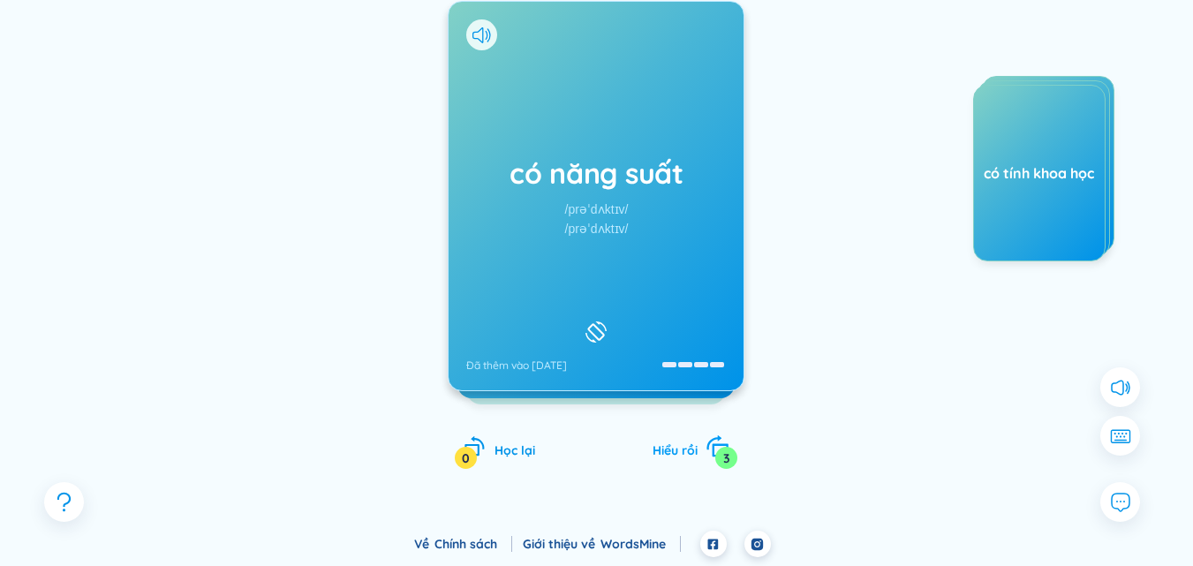
click at [686, 450] on font "Hiểu rồi" at bounding box center [675, 451] width 45 height 16
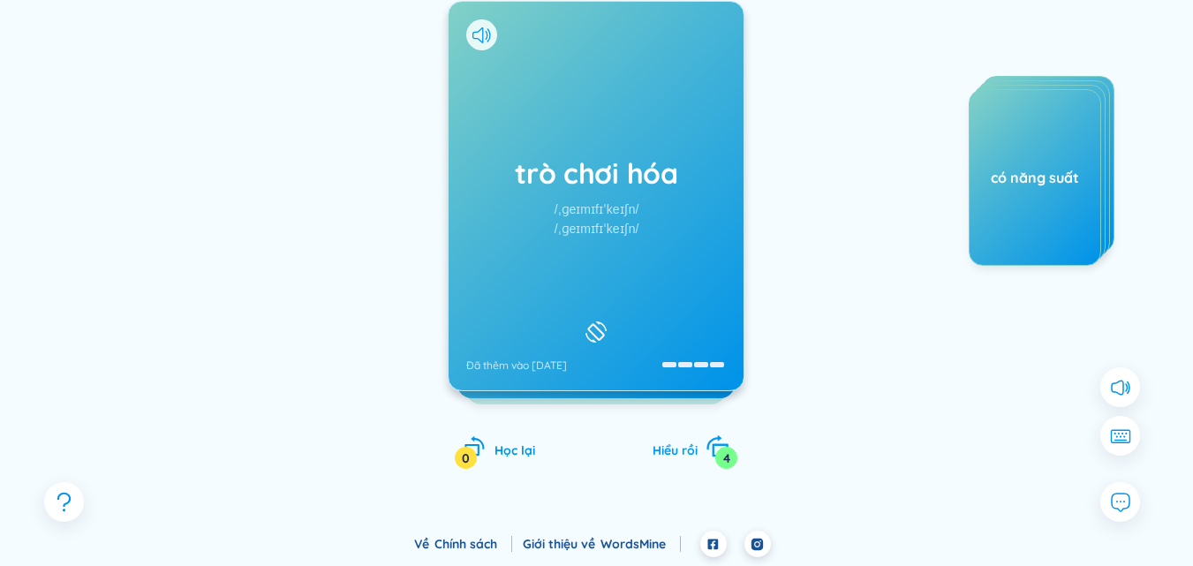
click at [686, 450] on font "Hiểu rồi" at bounding box center [675, 451] width 45 height 16
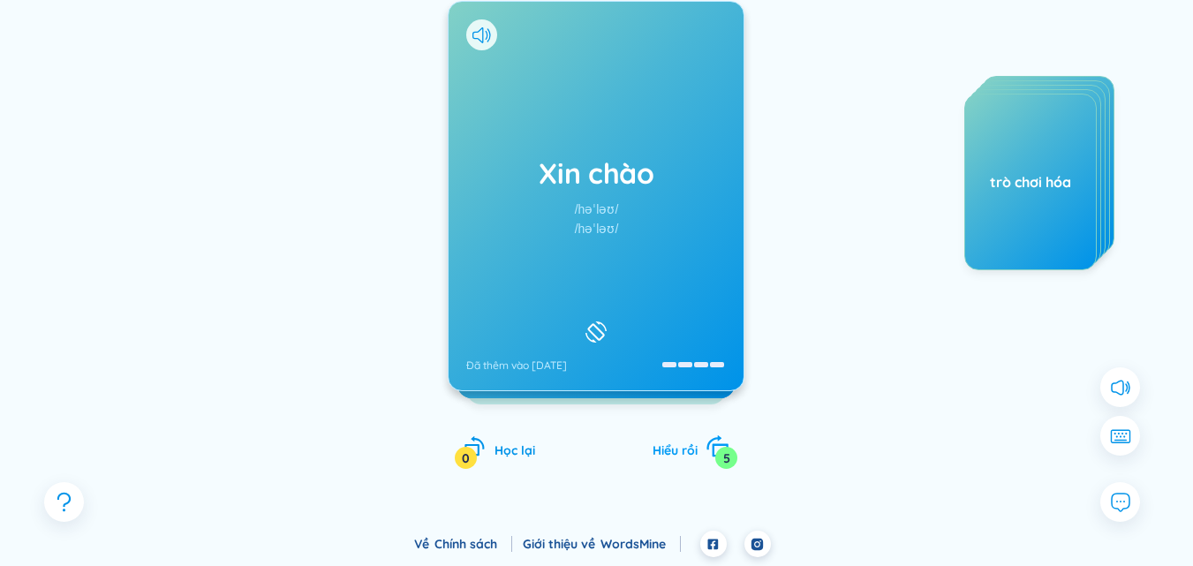
click at [686, 450] on font "Hiểu rồi" at bounding box center [675, 451] width 45 height 16
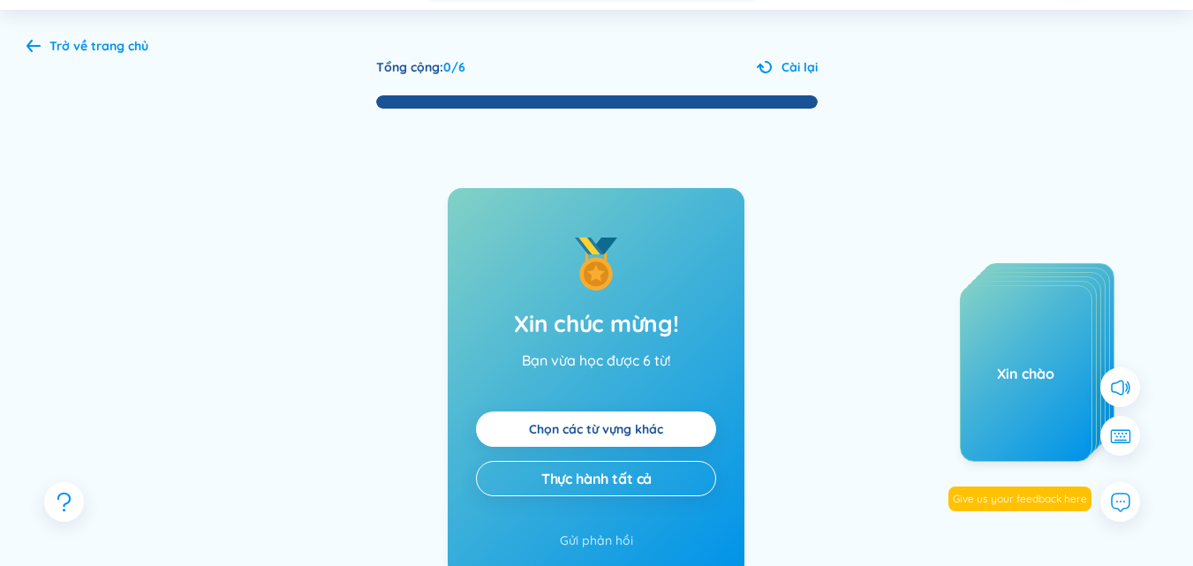
scroll to position [57, 0]
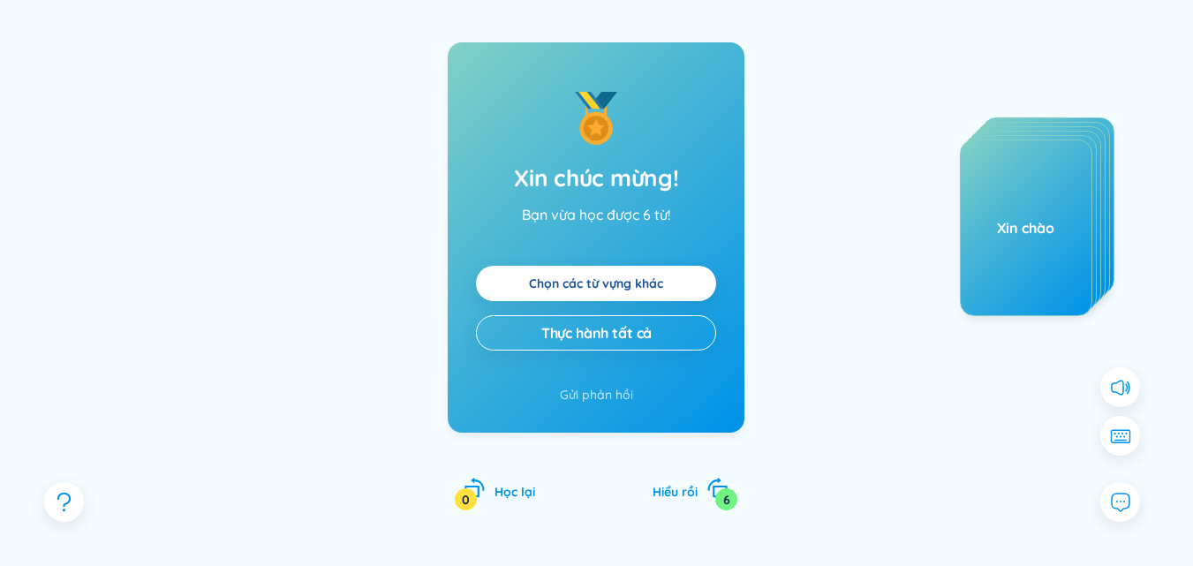
scroll to position [244, 0]
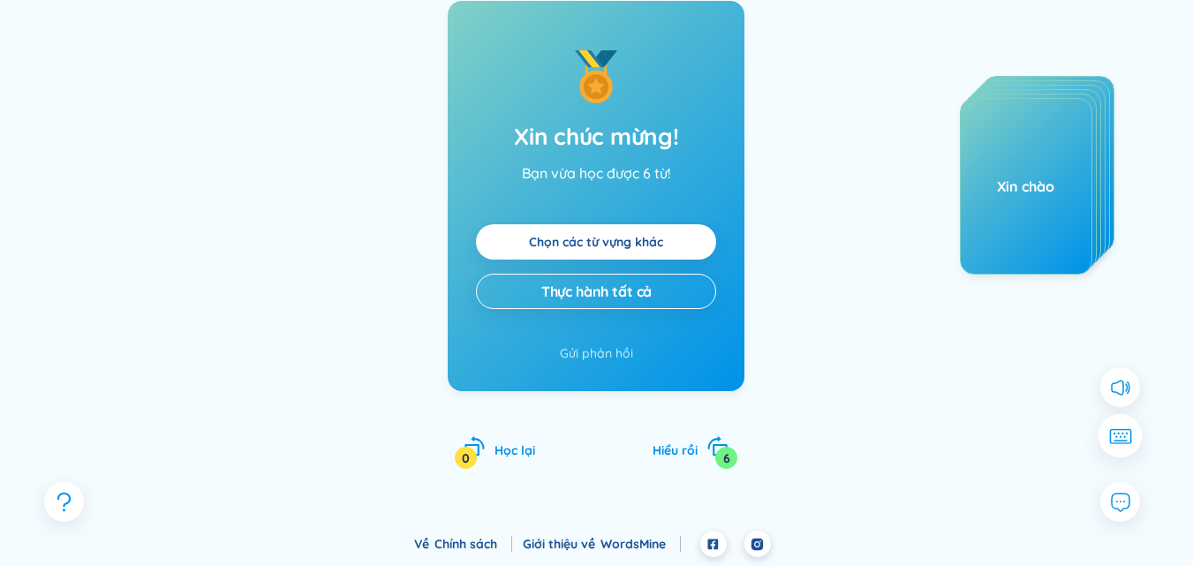
click at [1130, 442] on icon at bounding box center [1119, 436] width 23 height 16
click at [1115, 390] on icon at bounding box center [1119, 386] width 23 height 23
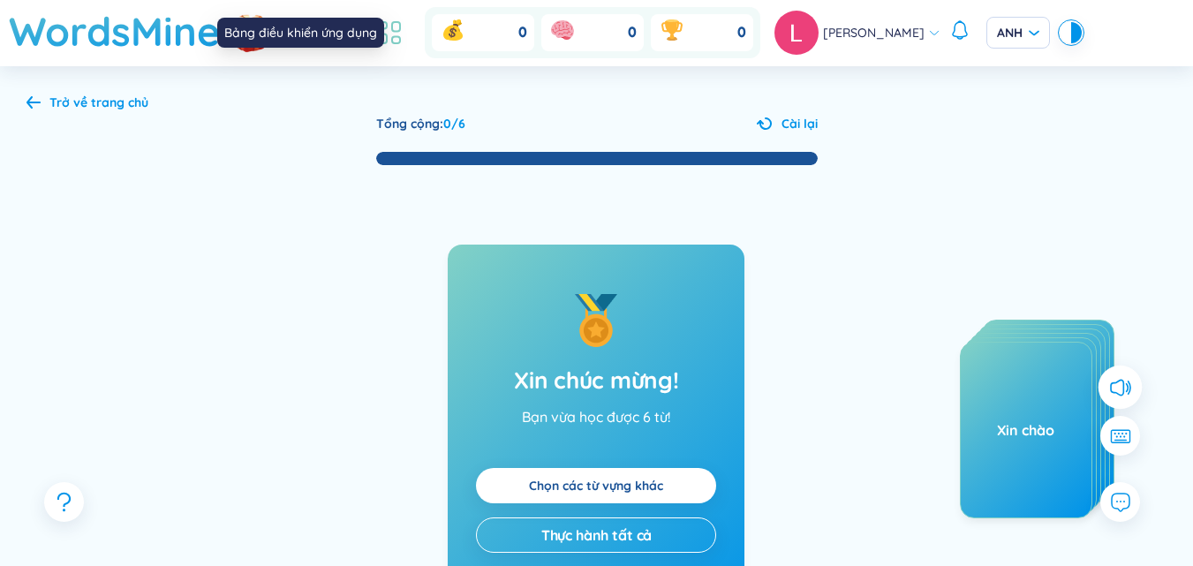
click at [405, 28] on icon at bounding box center [390, 33] width 32 height 32
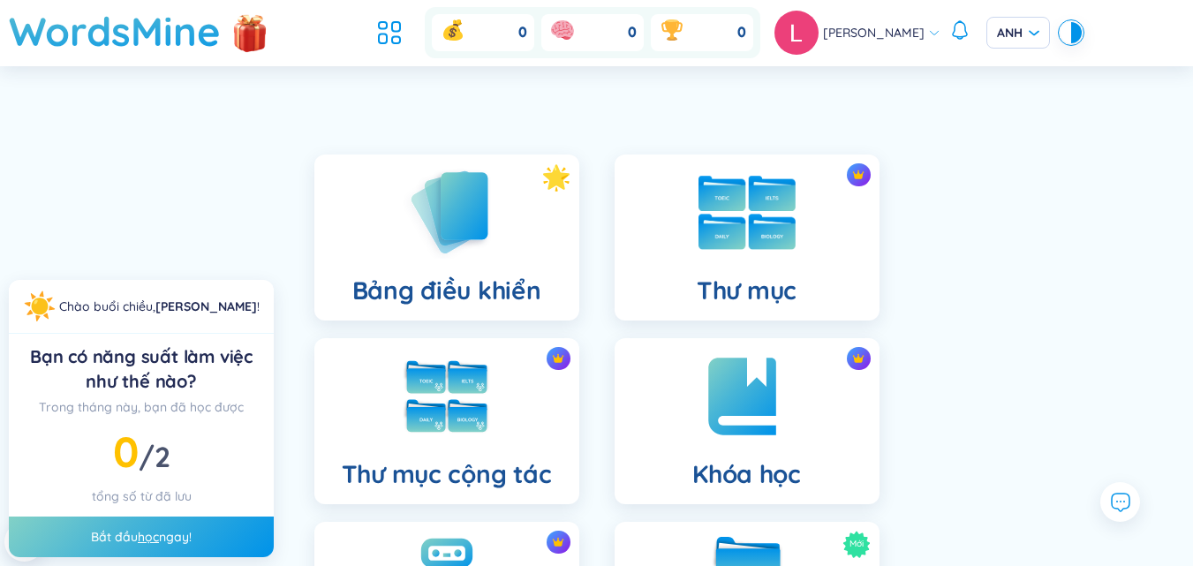
click at [704, 290] on font "Thư mục" at bounding box center [747, 290] width 100 height 31
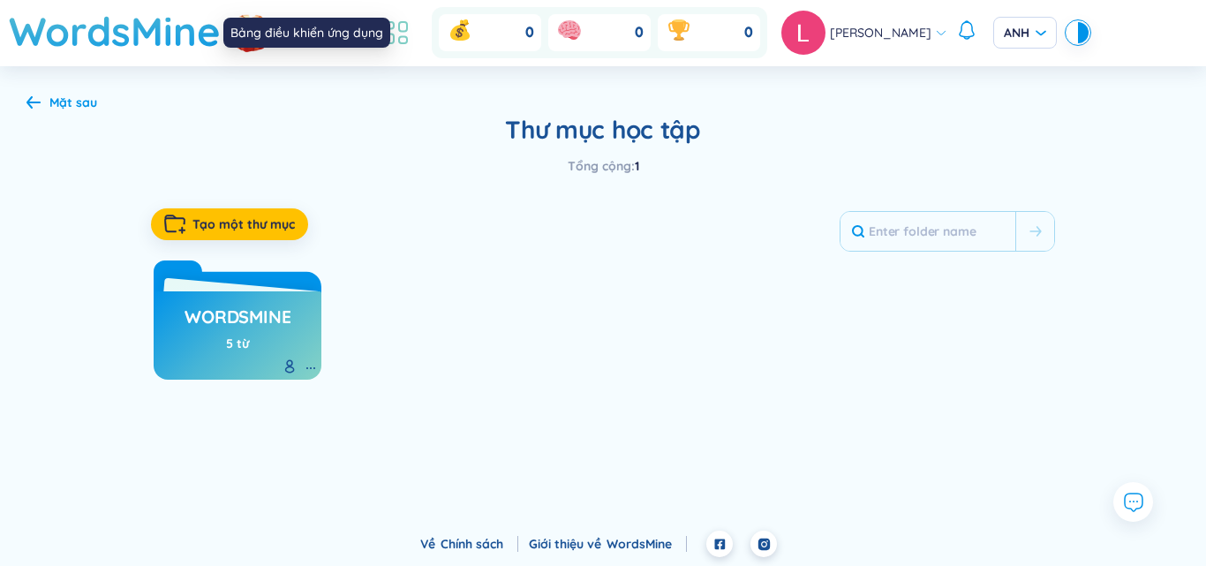
click at [412, 30] on icon at bounding box center [397, 33] width 32 height 32
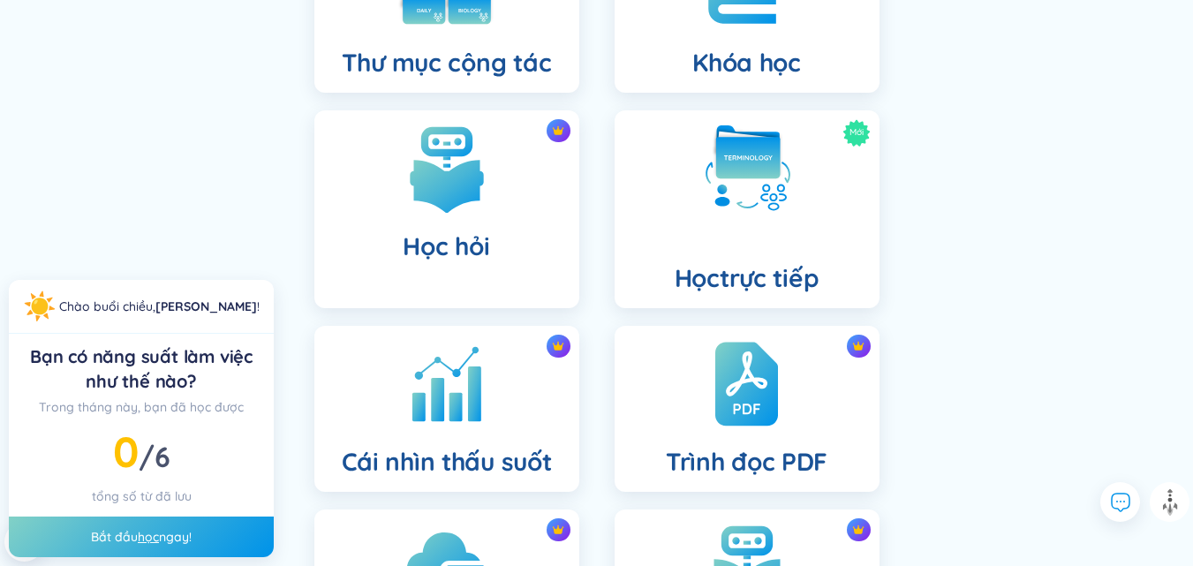
scroll to position [420, 0]
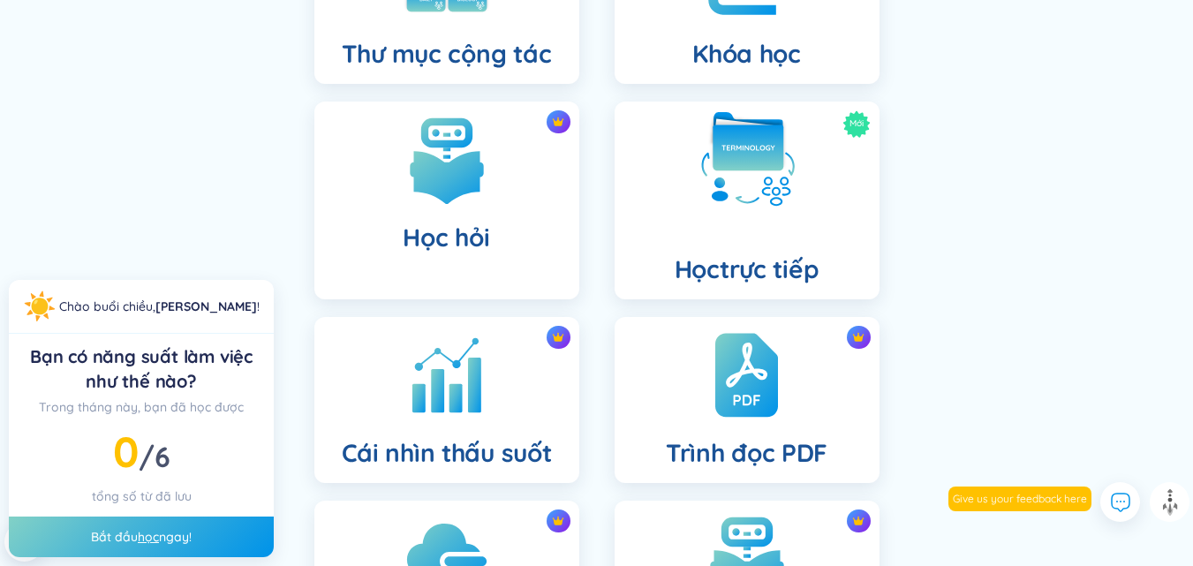
click at [759, 184] on img at bounding box center [747, 159] width 97 height 97
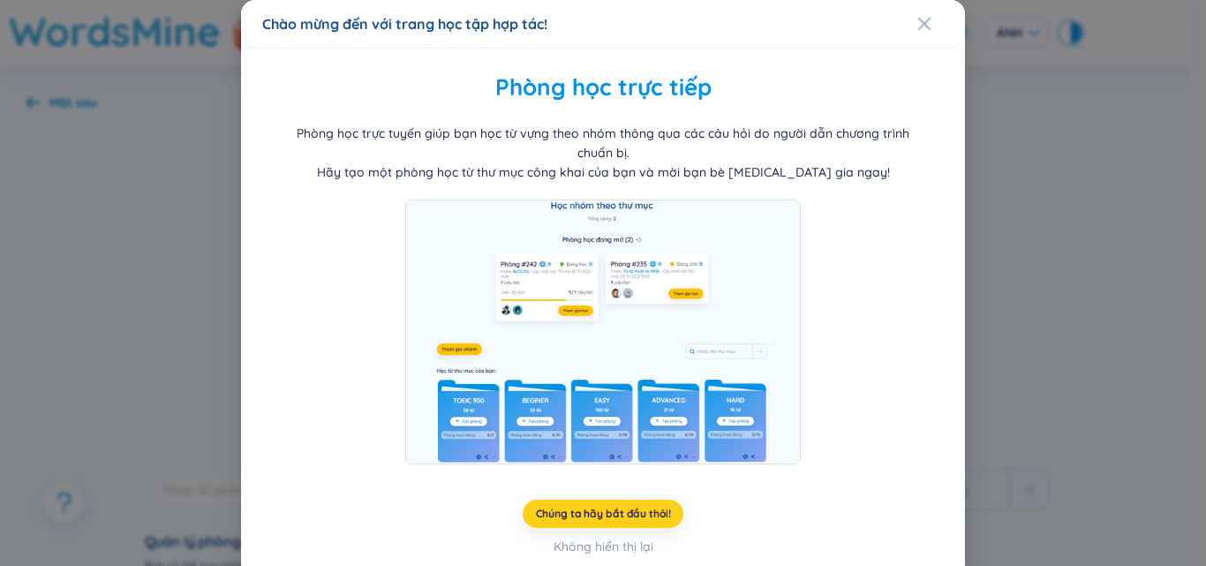
click at [596, 505] on button "Chúng ta hãy bắt đầu thôi!" at bounding box center [604, 514] width 162 height 28
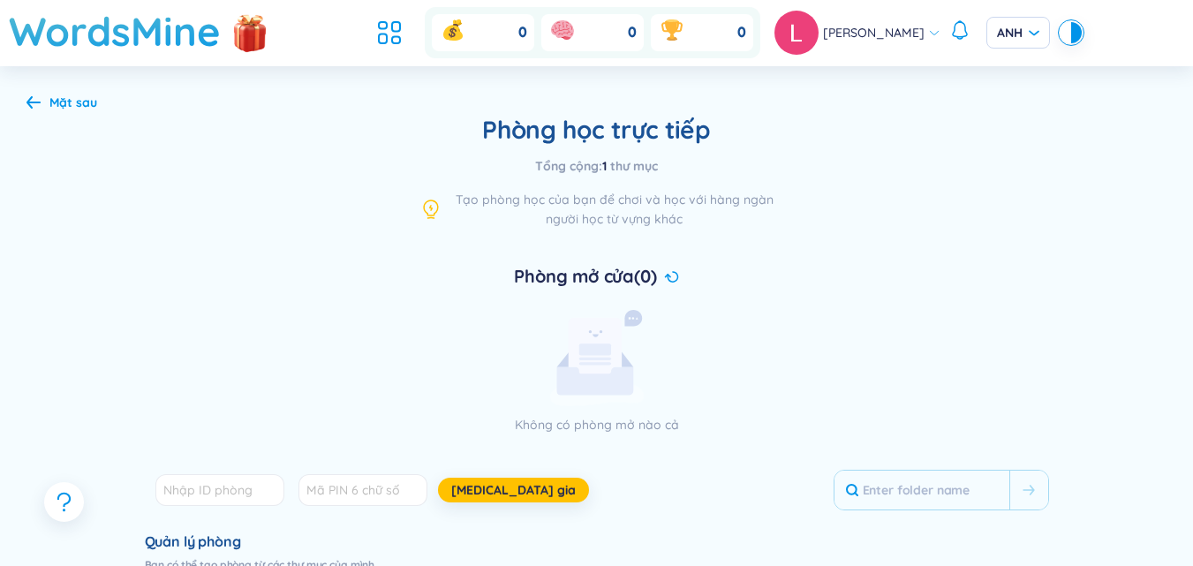
click at [633, 360] on icon at bounding box center [597, 358] width 94 height 96
click at [387, 34] on icon at bounding box center [383, 39] width 8 height 10
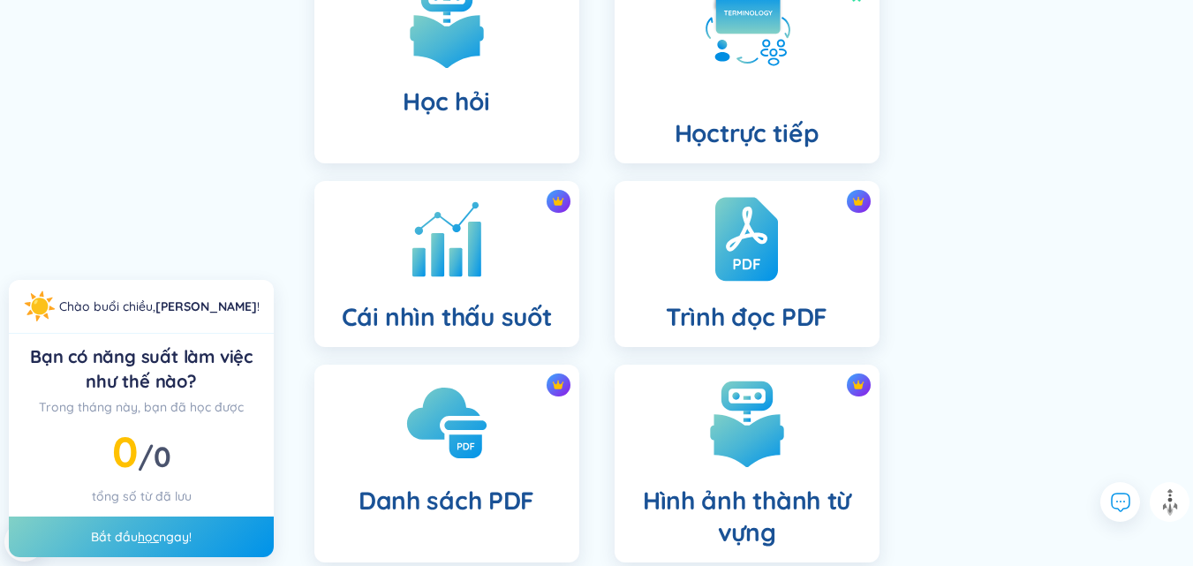
scroll to position [650, 0]
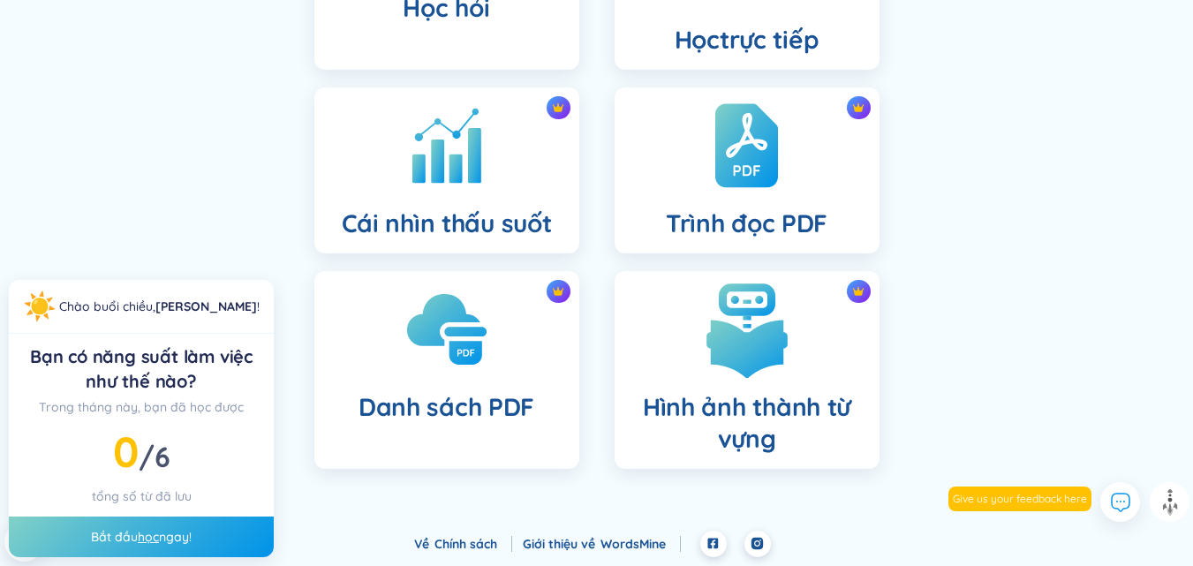
click at [716, 359] on img at bounding box center [747, 329] width 97 height 97
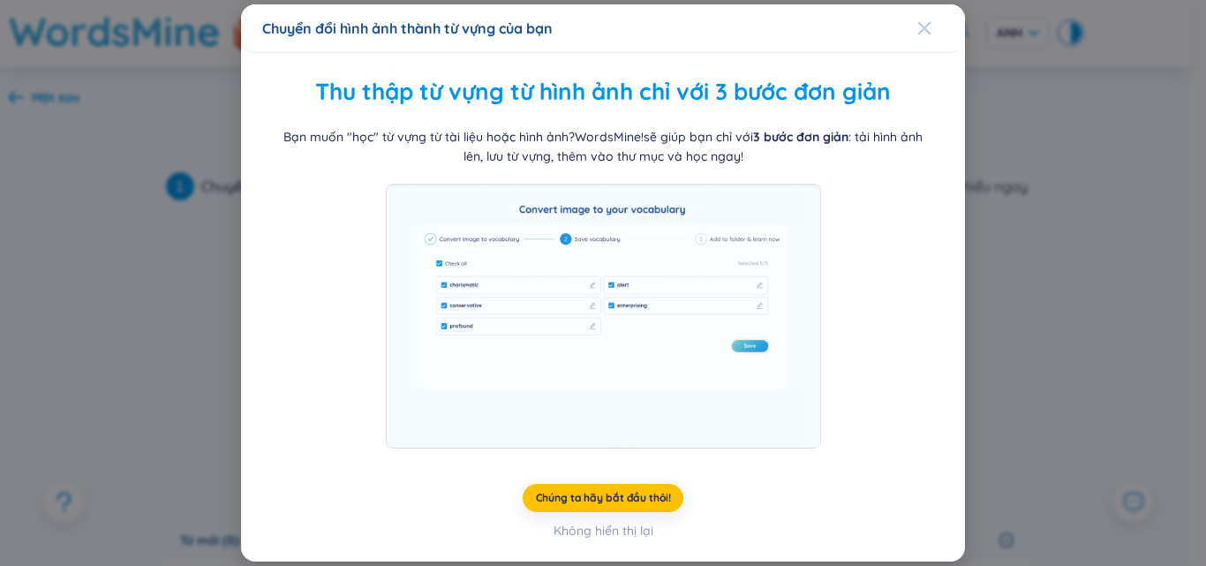
click at [935, 22] on span "Đóng" at bounding box center [942, 28] width 48 height 48
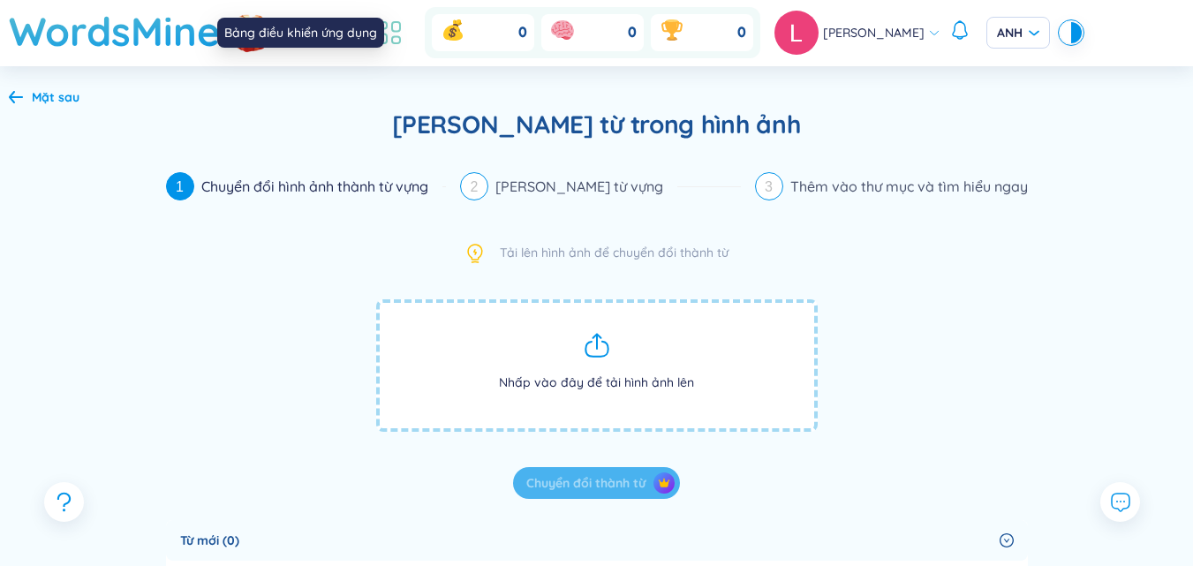
click at [405, 25] on icon at bounding box center [390, 33] width 32 height 32
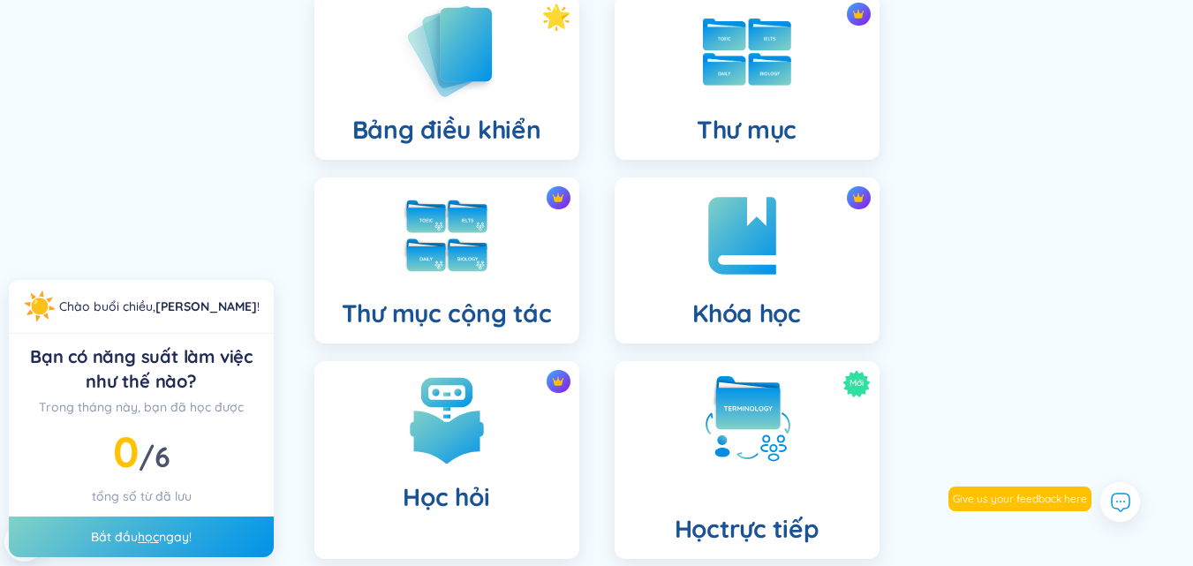
scroll to position [152, 0]
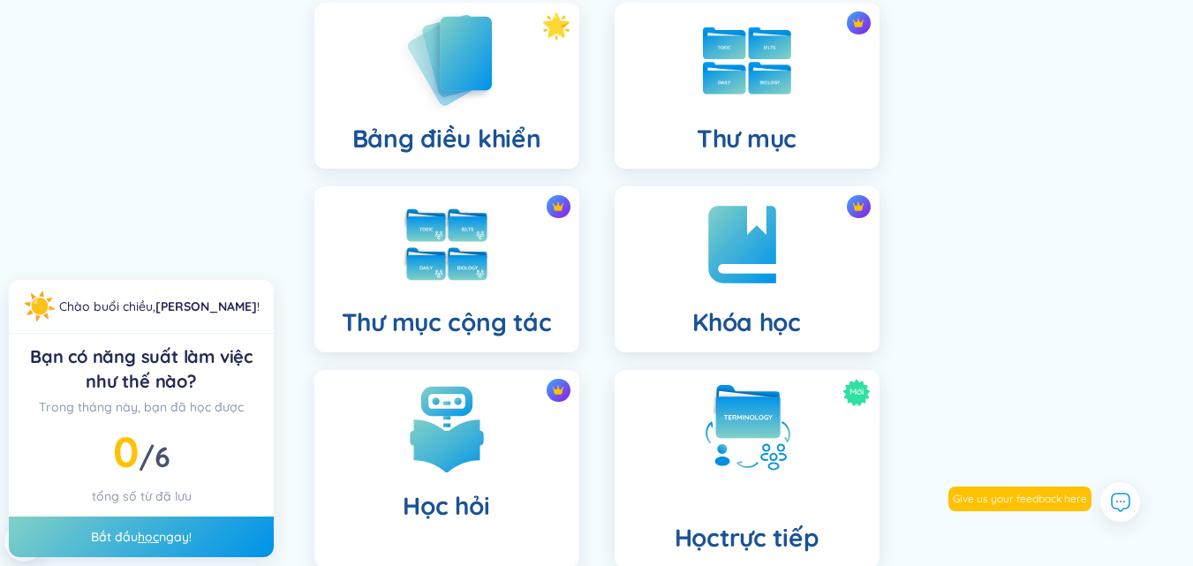
click at [496, 304] on div "Thư mục cộng tác" at bounding box center [446, 269] width 265 height 166
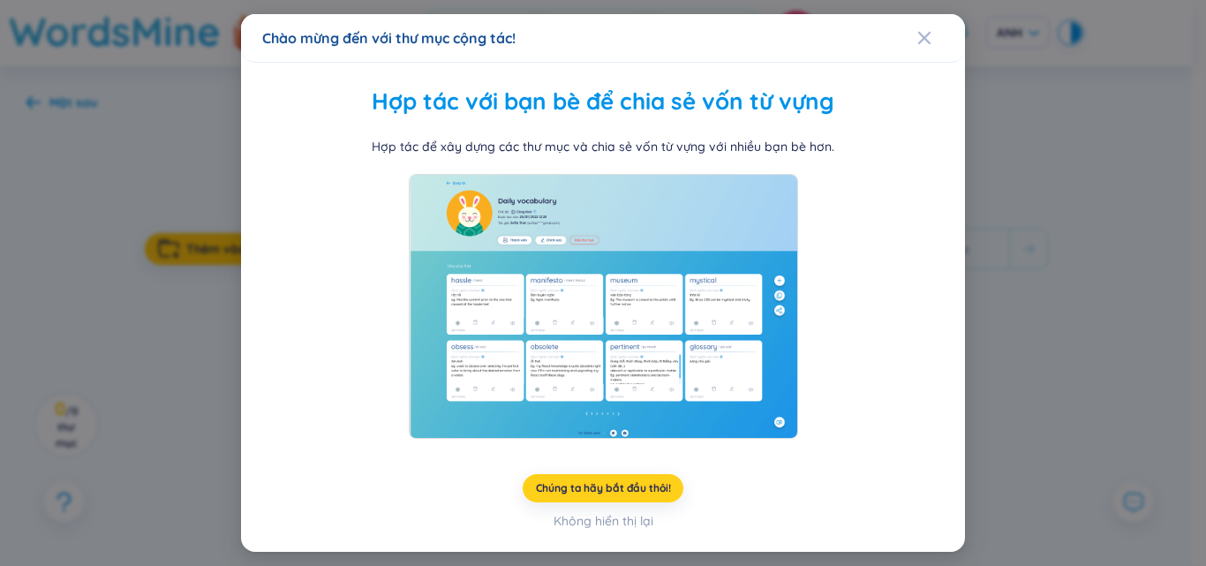
click at [556, 488] on font "Chúng ta hãy bắt đầu thôi!" at bounding box center [603, 487] width 135 height 13
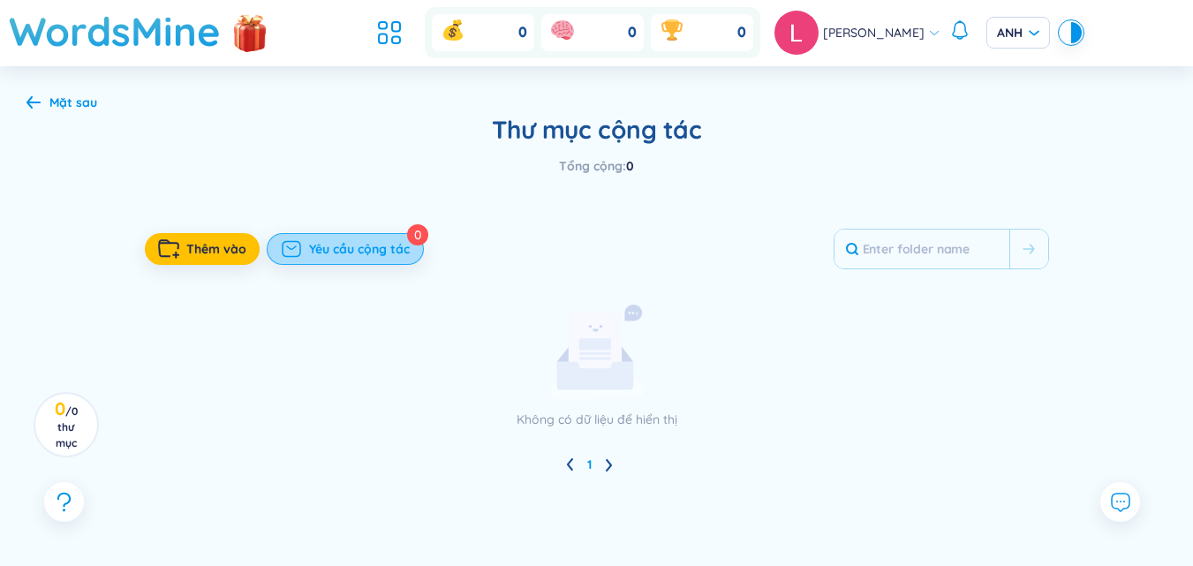
click at [382, 256] on font "Yêu cầu cộng tác" at bounding box center [359, 249] width 101 height 16
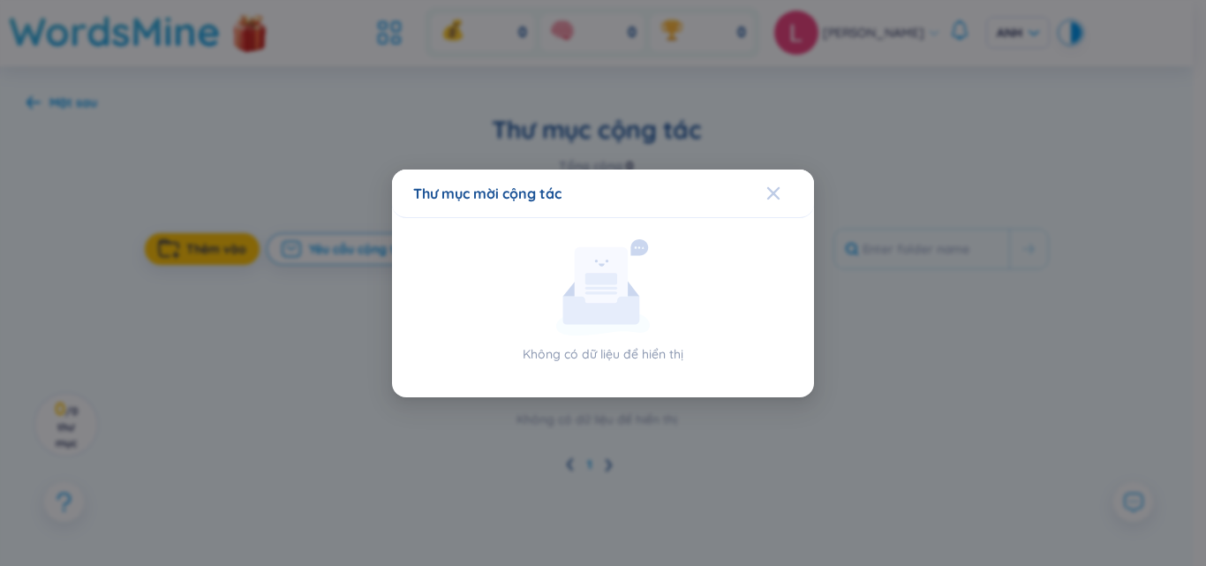
click at [772, 194] on icon "Đóng" at bounding box center [774, 192] width 12 height 12
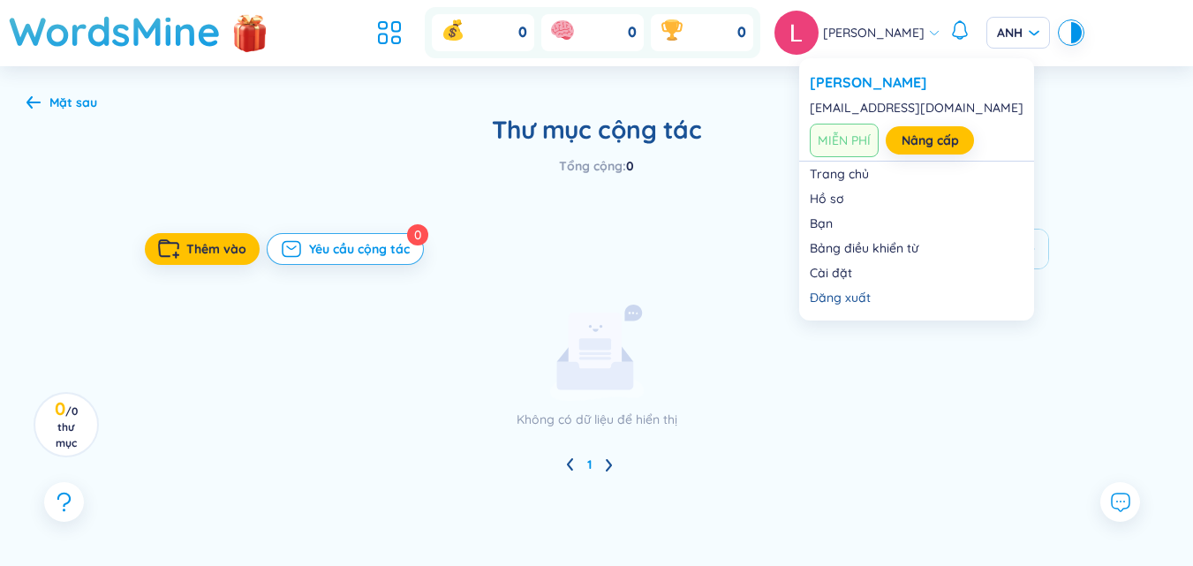
click at [904, 20] on div "Linh Đào" at bounding box center [858, 33] width 166 height 44
click at [878, 302] on div "Đăng xuất" at bounding box center [917, 298] width 214 height 18
